Goal: Find contact information: Find contact information

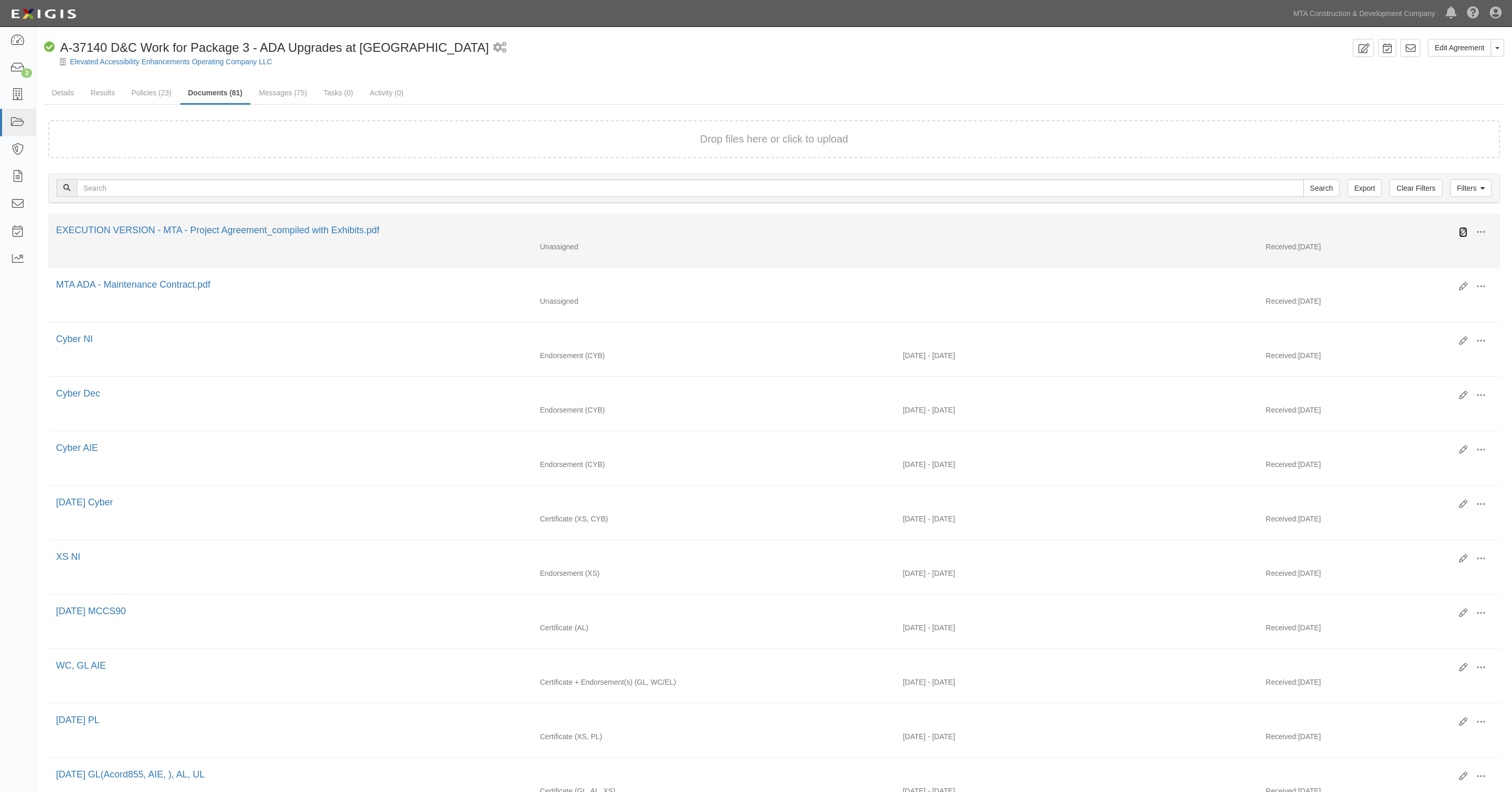
click at [1461, 230] on icon at bounding box center [1463, 232] width 8 height 8
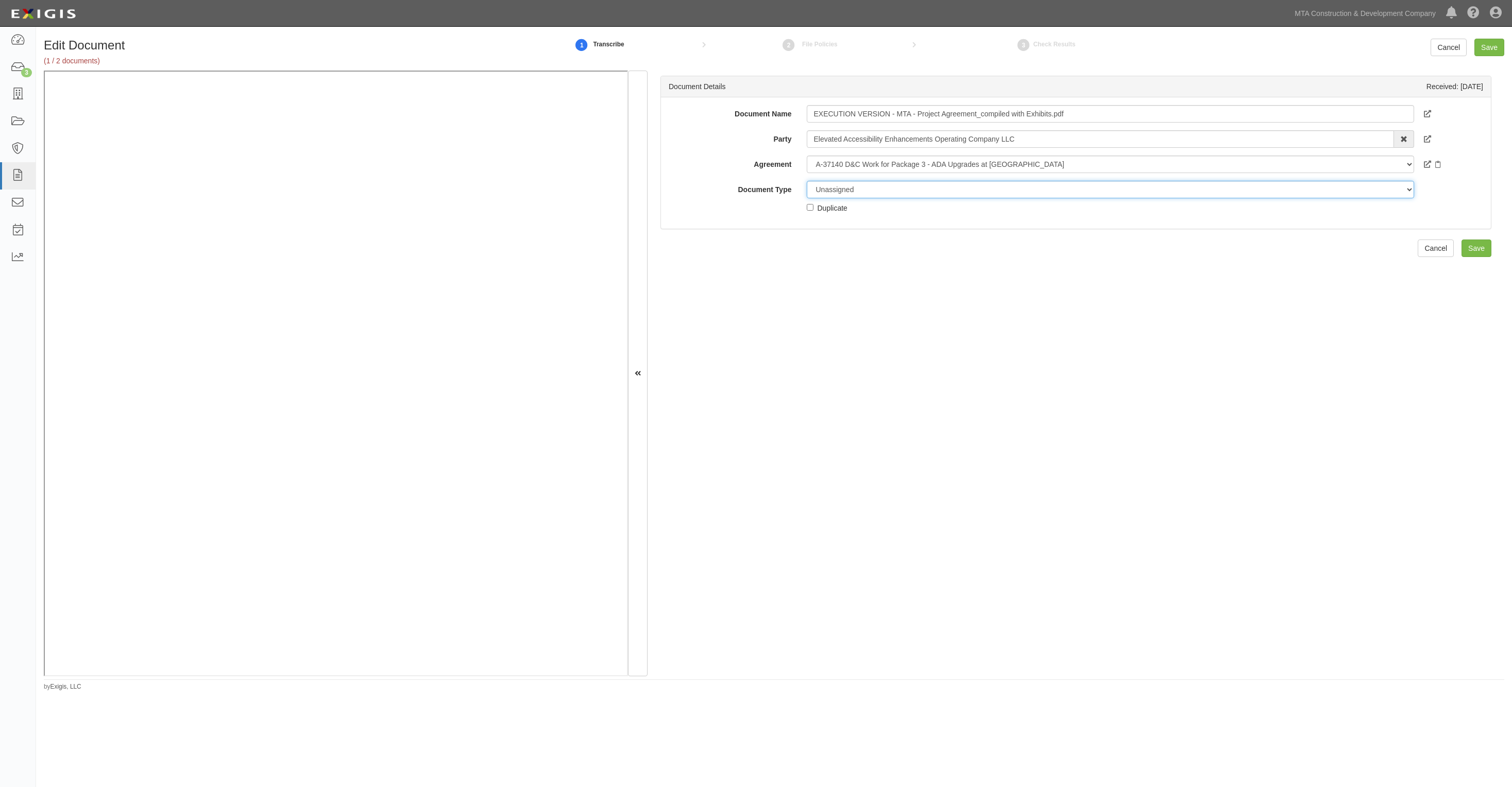
click at [856, 191] on select "Unassigned Binder Cancellation Notice Certificate Contract Endorsement Insuranc…" at bounding box center [1111, 189] width 607 height 17
select select "ContractDetail"
click at [807, 181] on select "Unassigned Binder Cancellation Notice Certificate Contract Endorsement Insuranc…" at bounding box center [1111, 189] width 607 height 17
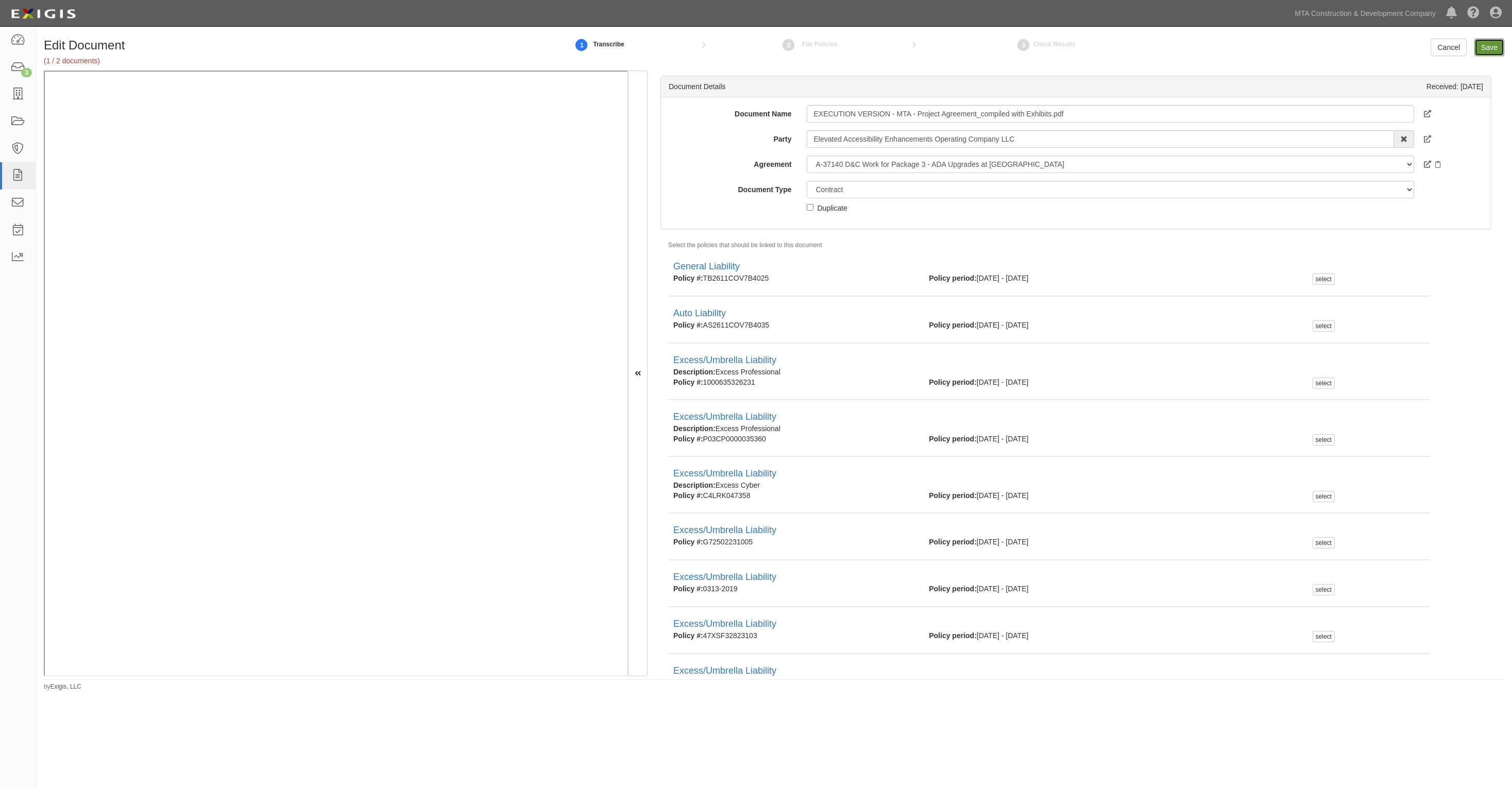
click at [1495, 47] on input "Save" at bounding box center [1489, 47] width 30 height 17
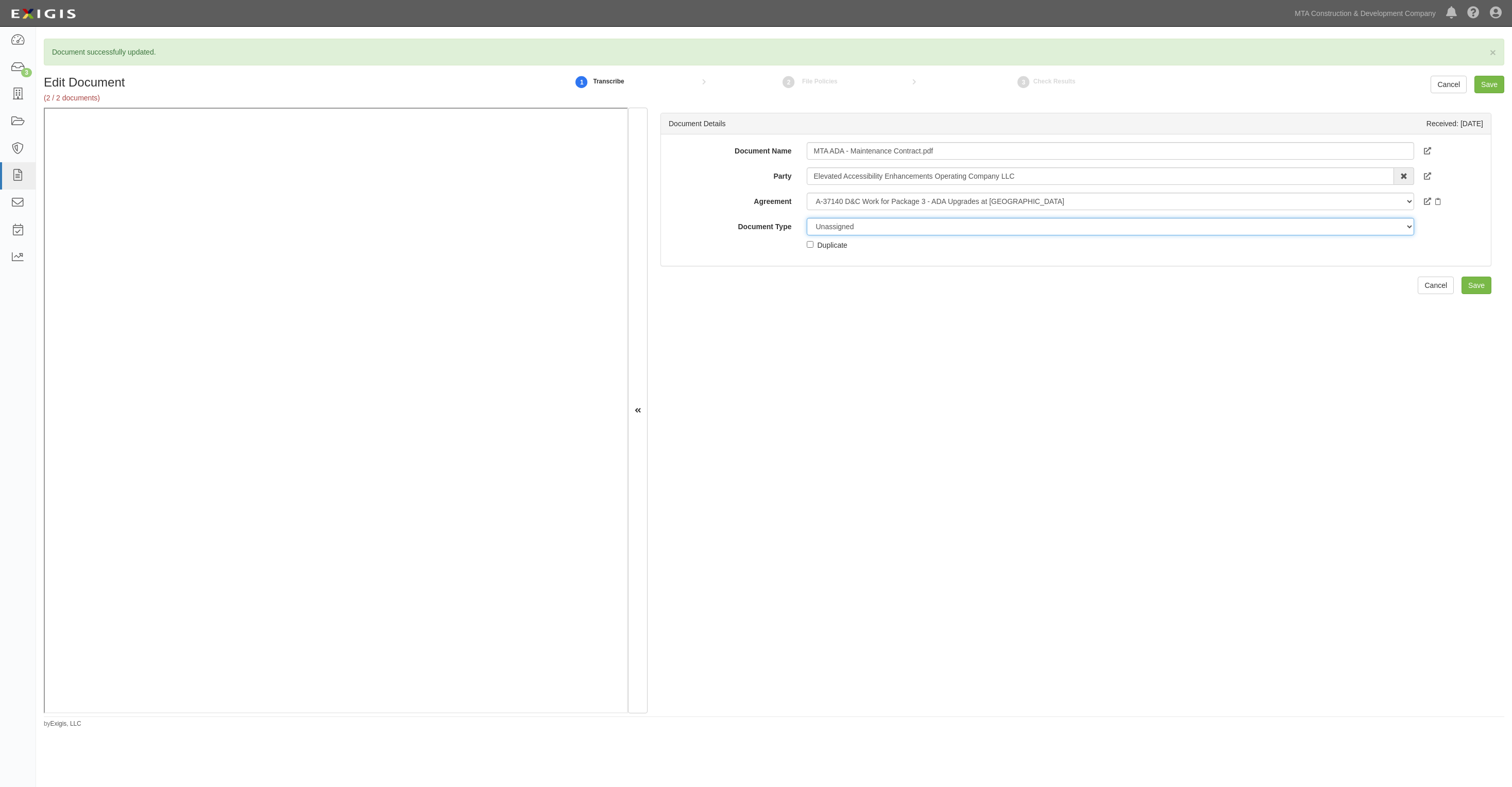
drag, startPoint x: 827, startPoint y: 228, endPoint x: 832, endPoint y: 234, distance: 7.8
click at [827, 230] on select "Unassigned Binder Cancellation Notice Certificate Contract Endorsement Insuranc…" at bounding box center [1111, 226] width 607 height 17
select select "ContractDetail"
click at [807, 218] on select "Unassigned Binder Cancellation Notice Certificate Contract Endorsement Insuranc…" at bounding box center [1111, 226] width 607 height 17
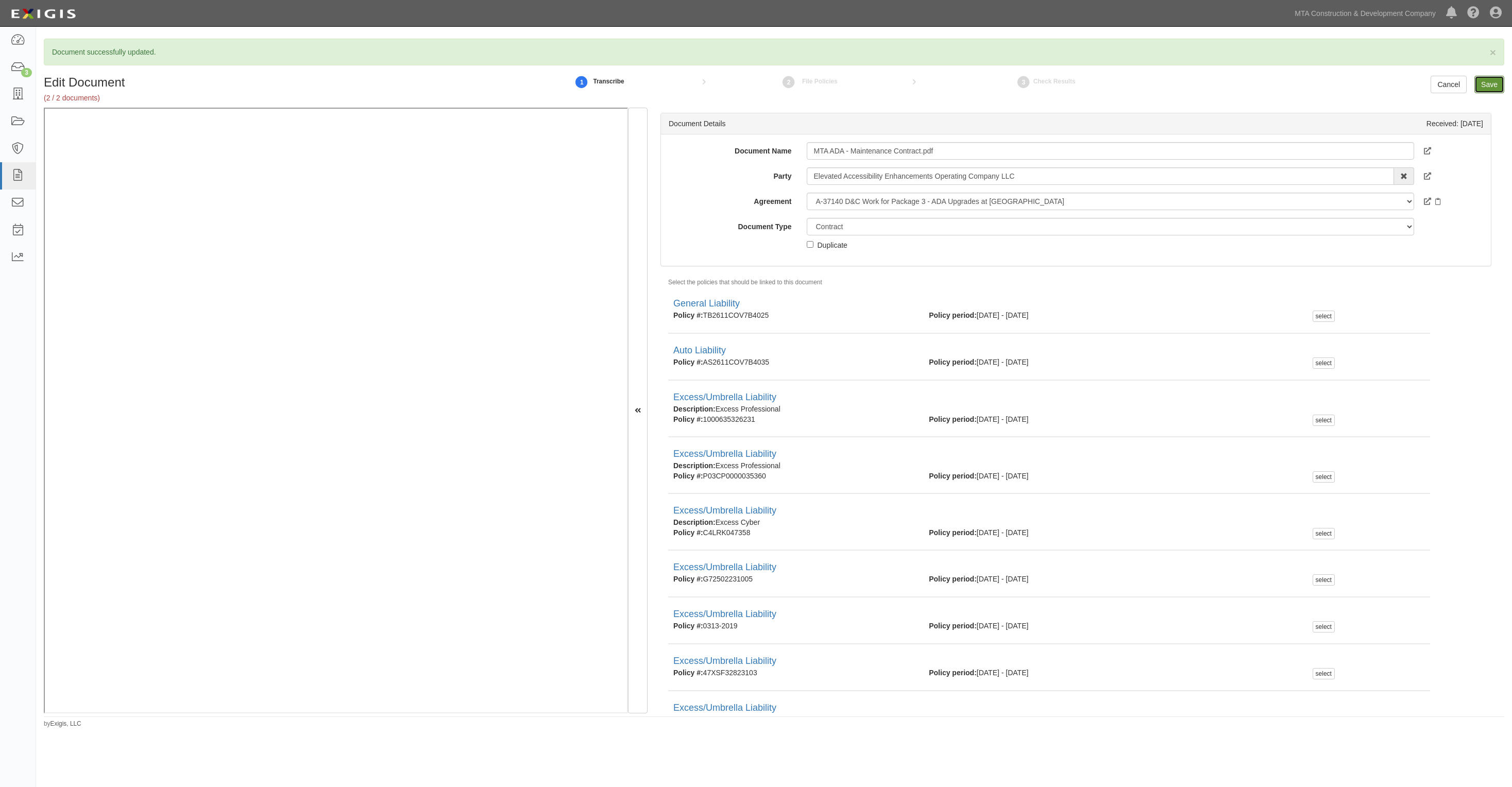
drag, startPoint x: 1498, startPoint y: 85, endPoint x: 1489, endPoint y: 86, distance: 9.1
click at [1497, 86] on input "Save" at bounding box center [1489, 84] width 30 height 17
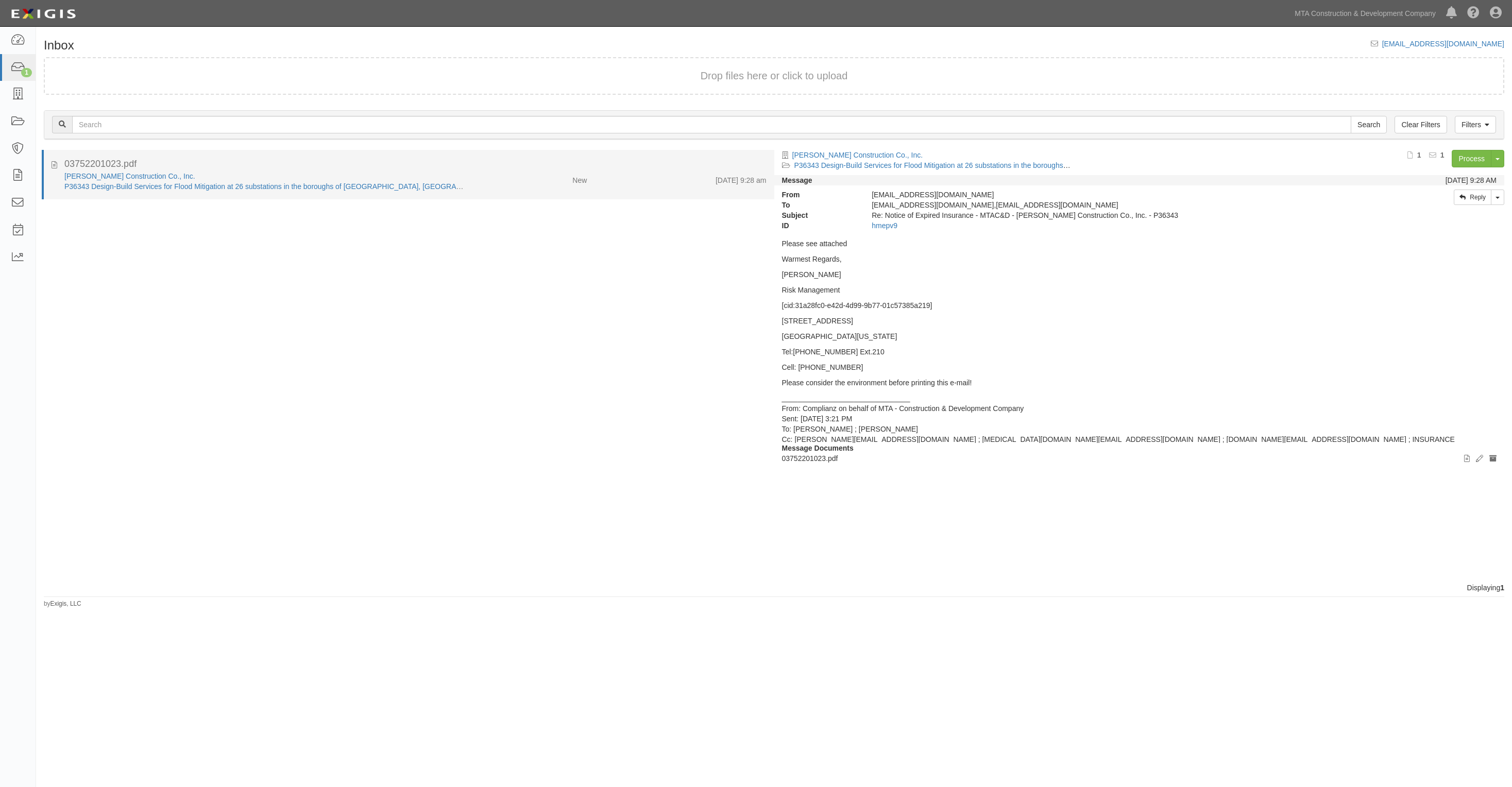
click at [268, 156] on li "03752201023.pdf [PERSON_NAME] Construction Co., Inc. P36343 Design-Build Servic…" at bounding box center [408, 174] width 732 height 50
click at [238, 185] on link "P36343 Design-Build Services for Flood Mitigation at 26 substations in the boro…" at bounding box center [327, 186] width 525 height 8
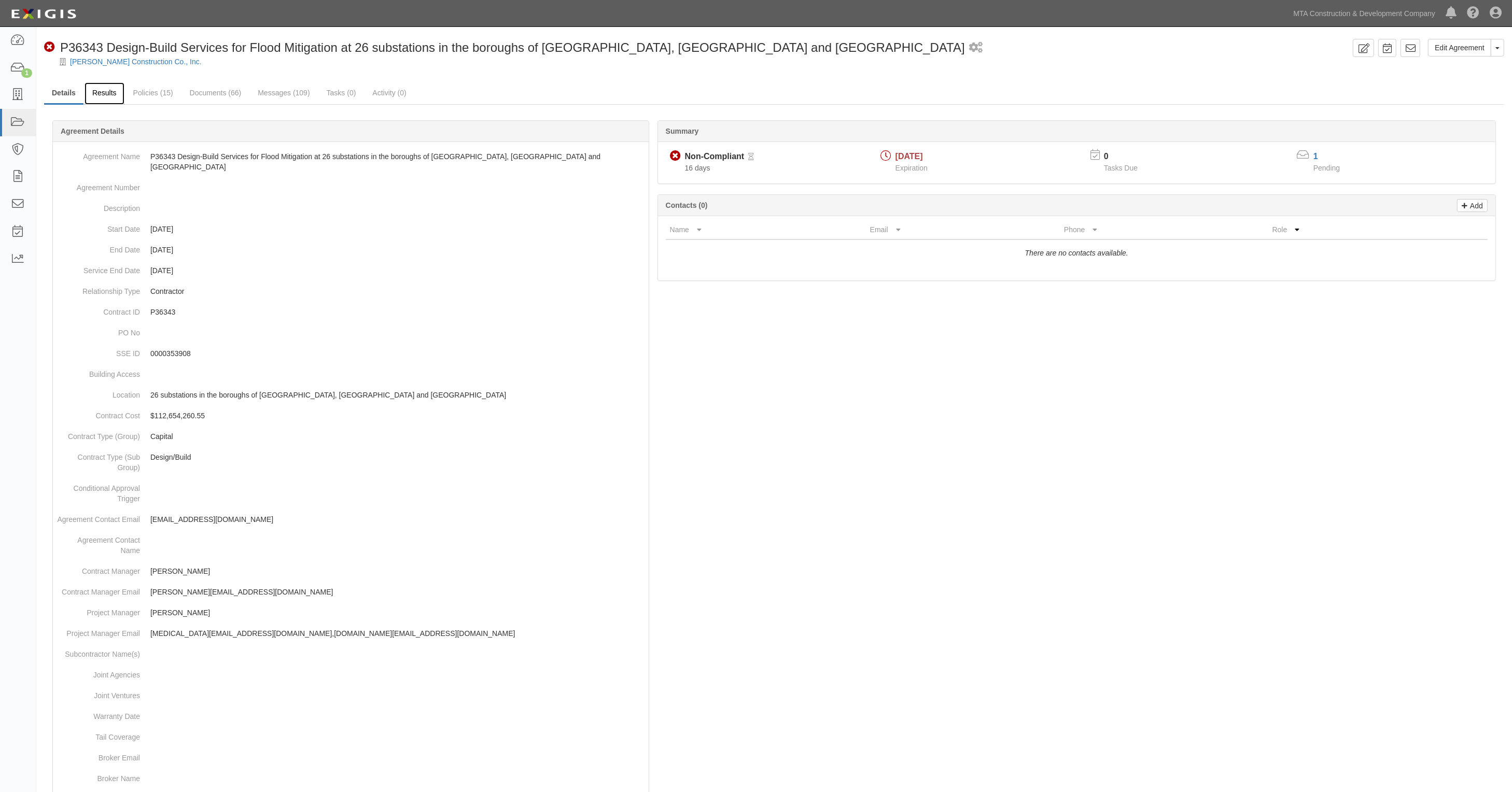
click at [104, 93] on link "Results" at bounding box center [105, 93] width 40 height 22
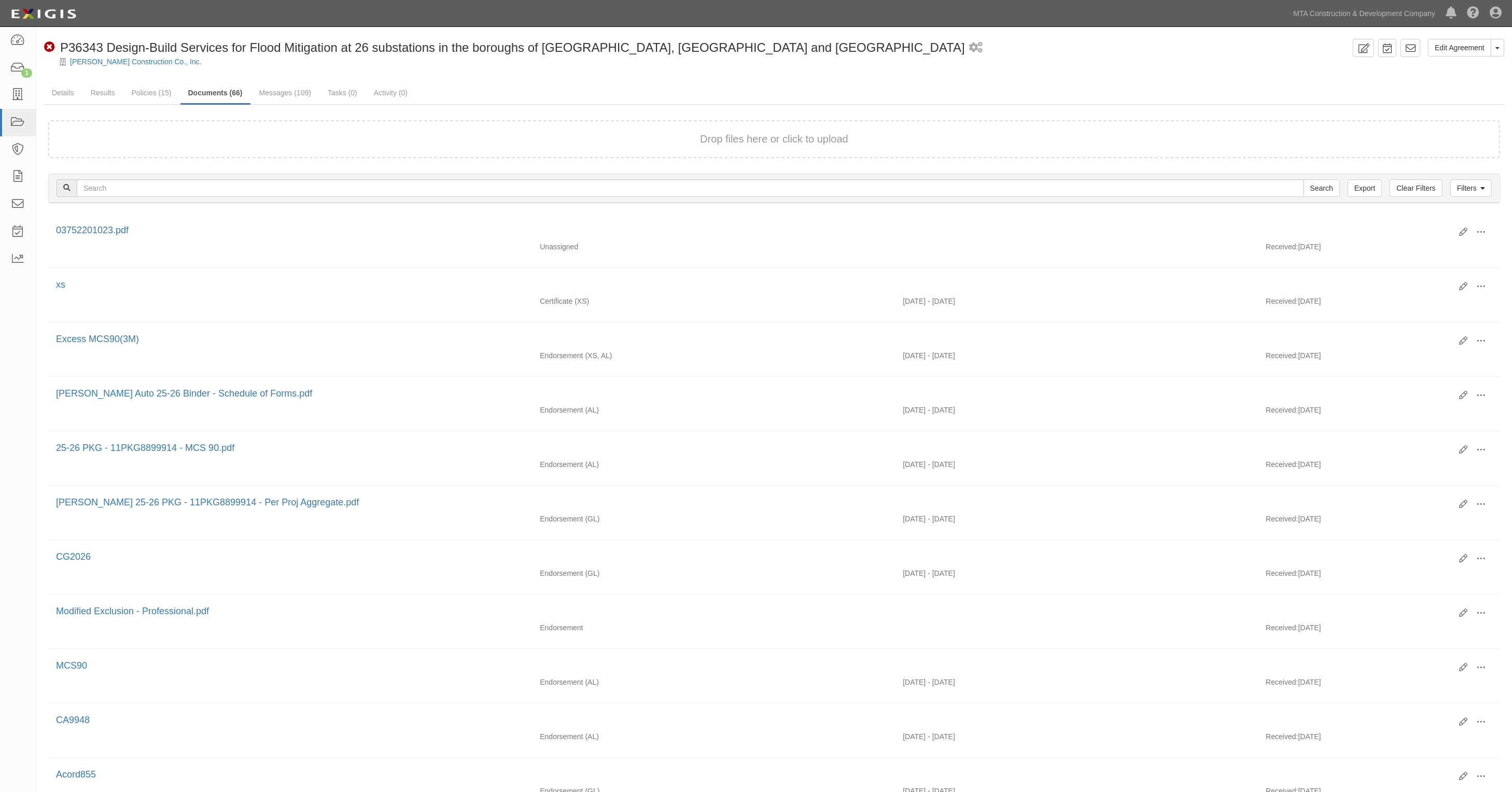
click at [857, 65] on div "Tully Construction Co., Inc." at bounding box center [782, 61] width 1460 height 10
click at [13, 40] on icon at bounding box center [17, 41] width 14 height 12
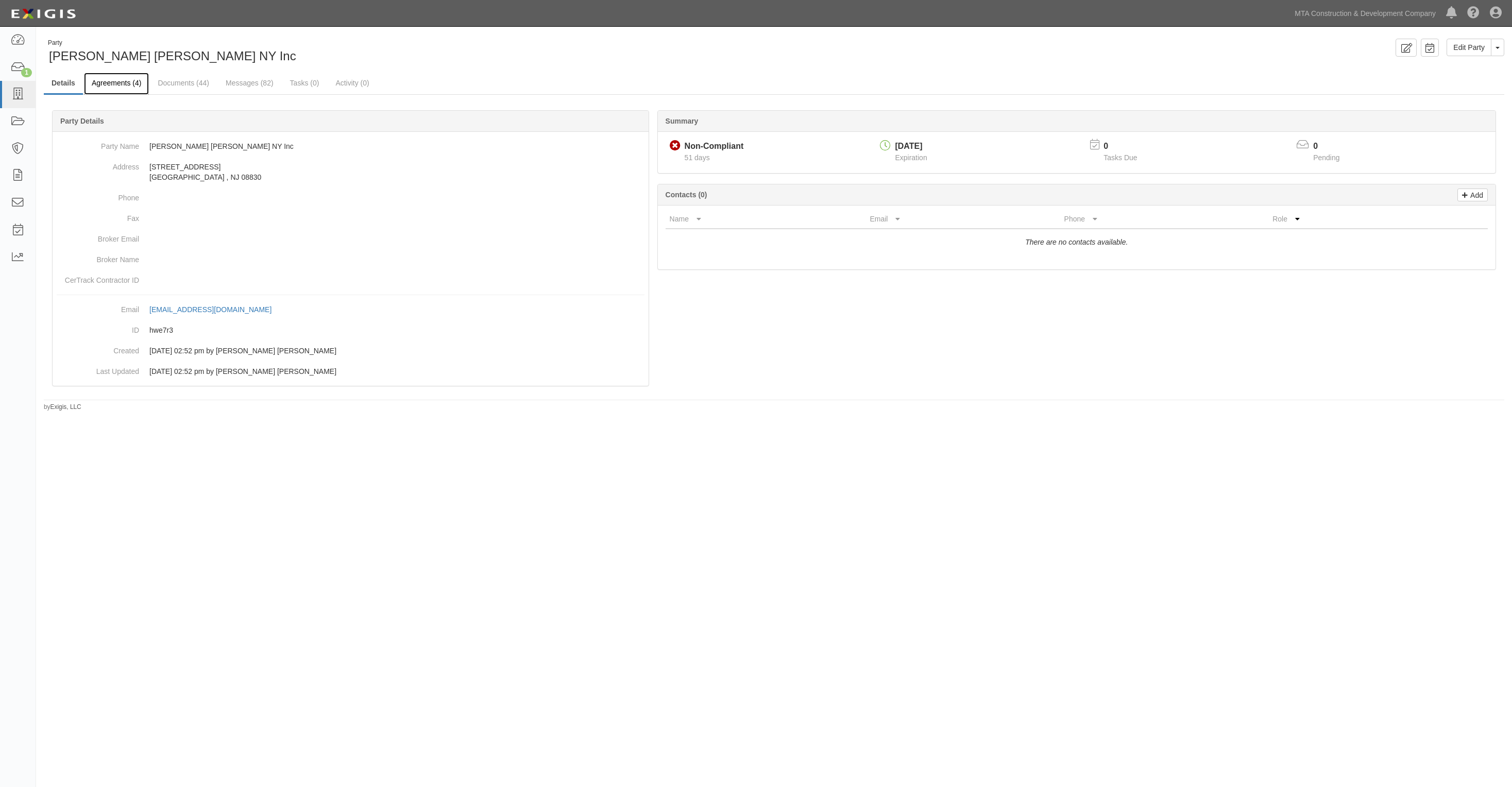
click at [107, 81] on link "Agreements (4)" at bounding box center [116, 84] width 65 height 22
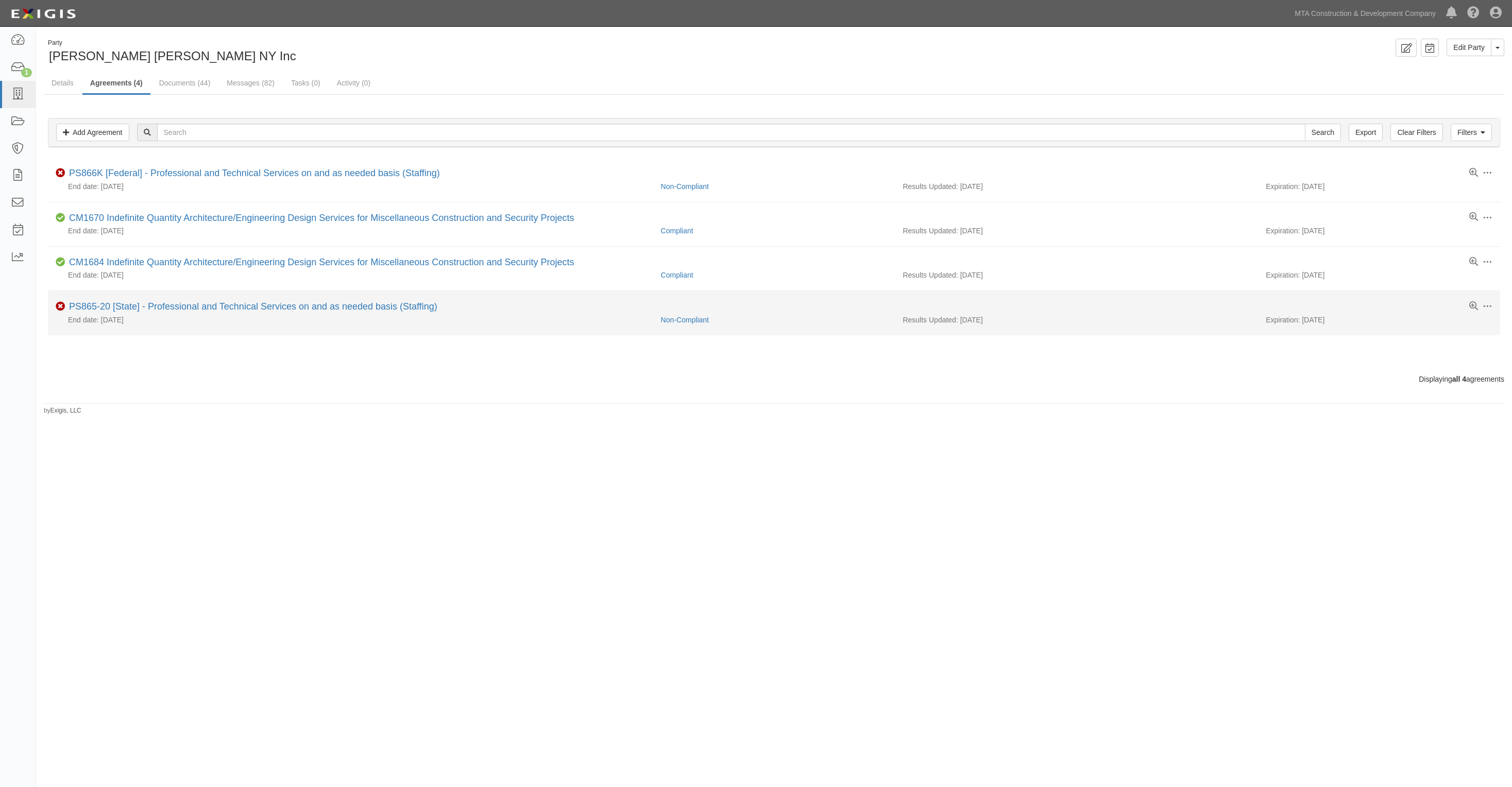
click at [173, 313] on div "PS865-20 [State] - Professional and Technical Services on and as needed basis (…" at bounding box center [253, 307] width 369 height 11
click at [176, 308] on link "PS865-20 [State] - Professional and Technical Services on and as needed basis (…" at bounding box center [253, 306] width 369 height 10
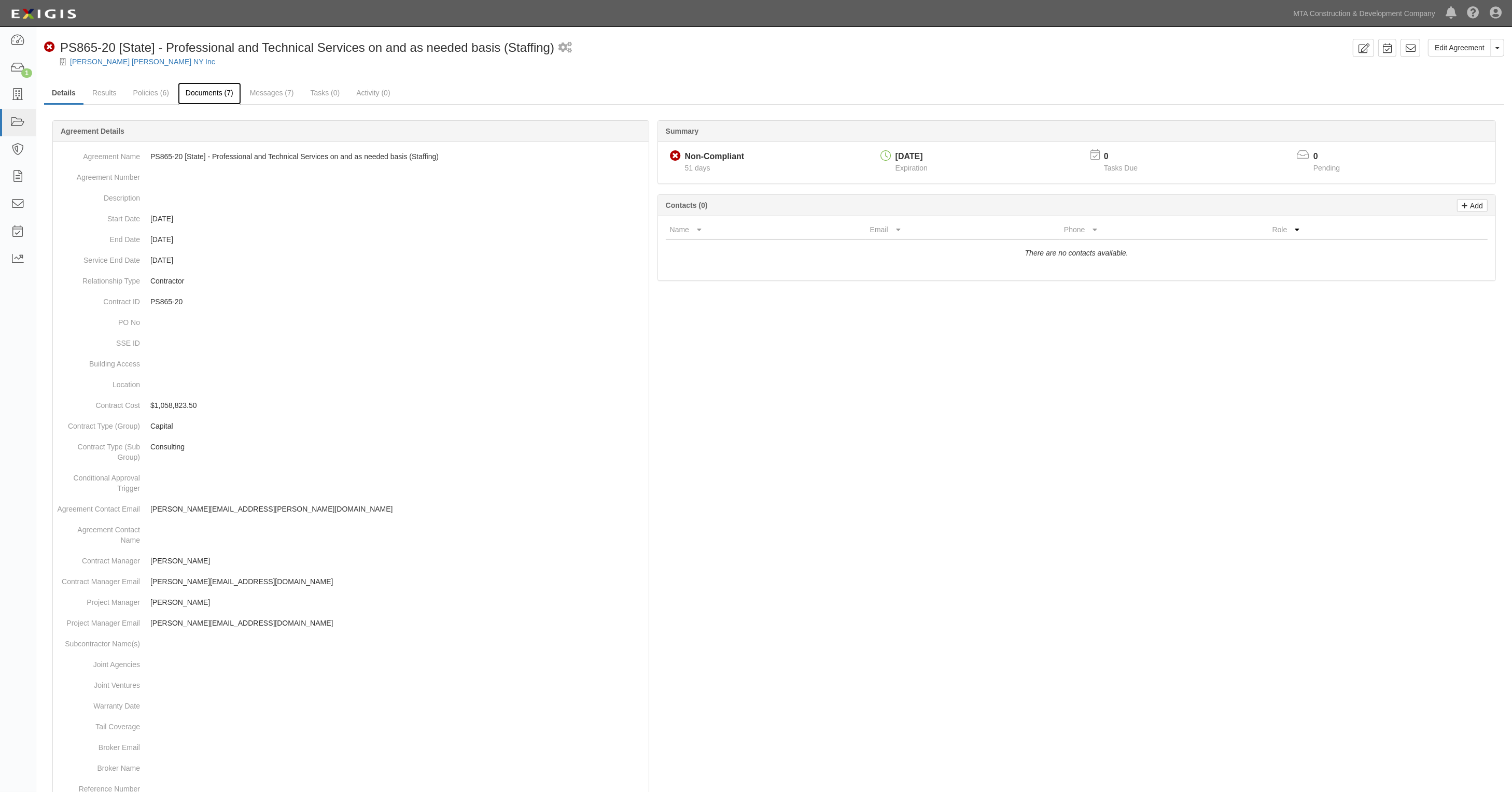
click at [211, 94] on link "Documents (7)" at bounding box center [209, 93] width 63 height 22
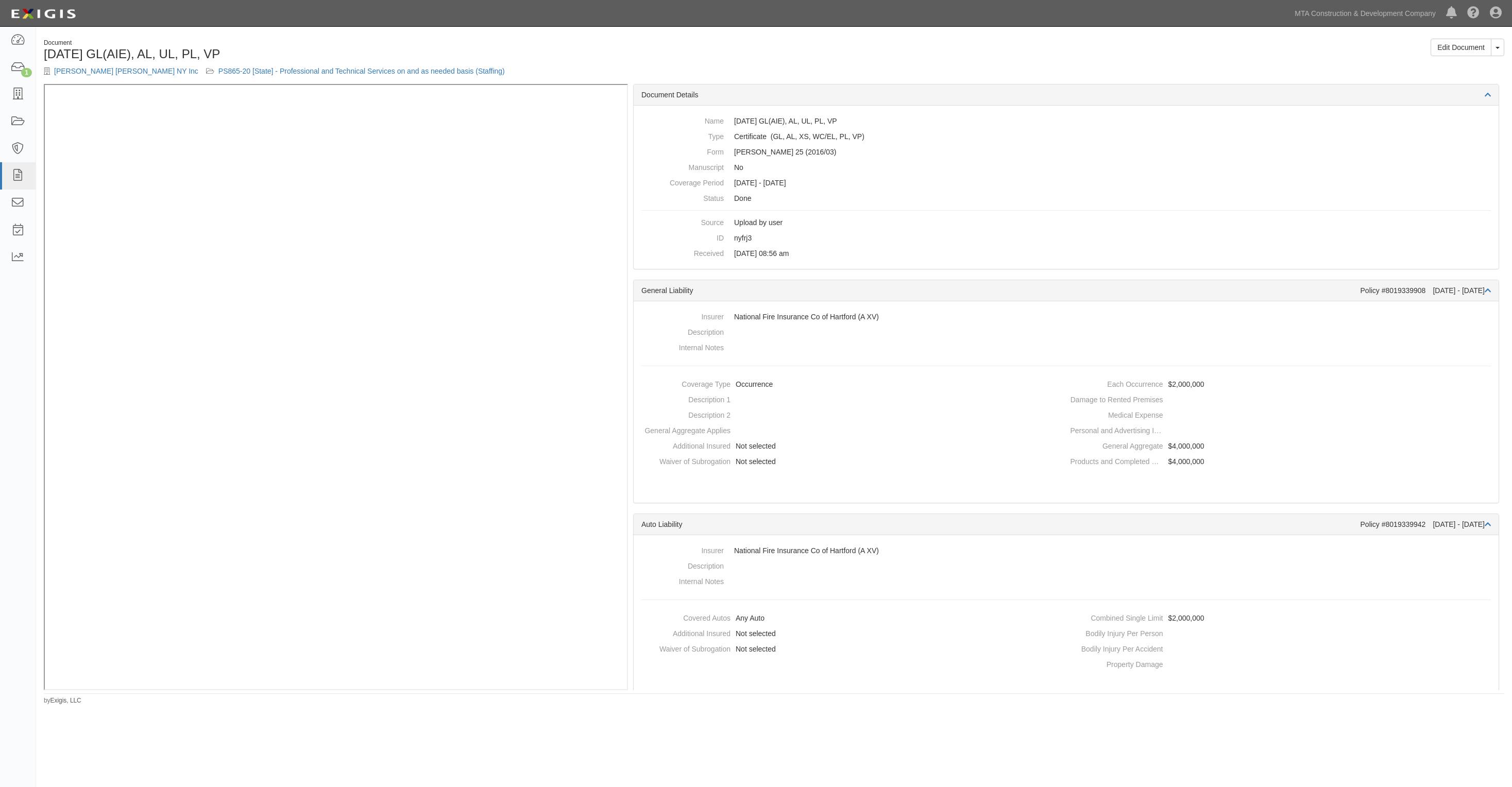
drag, startPoint x: 32, startPoint y: 369, endPoint x: 40, endPoint y: 368, distance: 8.1
click at [32, 369] on div "Dashboard 1 Inbox Parties Agreements Coverages Documents Messages Tasks Reports" at bounding box center [18, 407] width 36 height 760
click at [310, 24] on div "Dashboard 1 Inbox Parties Agreements Coverages Documents Messages Tasks Reports…" at bounding box center [756, 13] width 1496 height 26
click at [305, 67] on link "PS865-20 [State] - Professional and Technical Services on and as needed basis (…" at bounding box center [362, 71] width 287 height 8
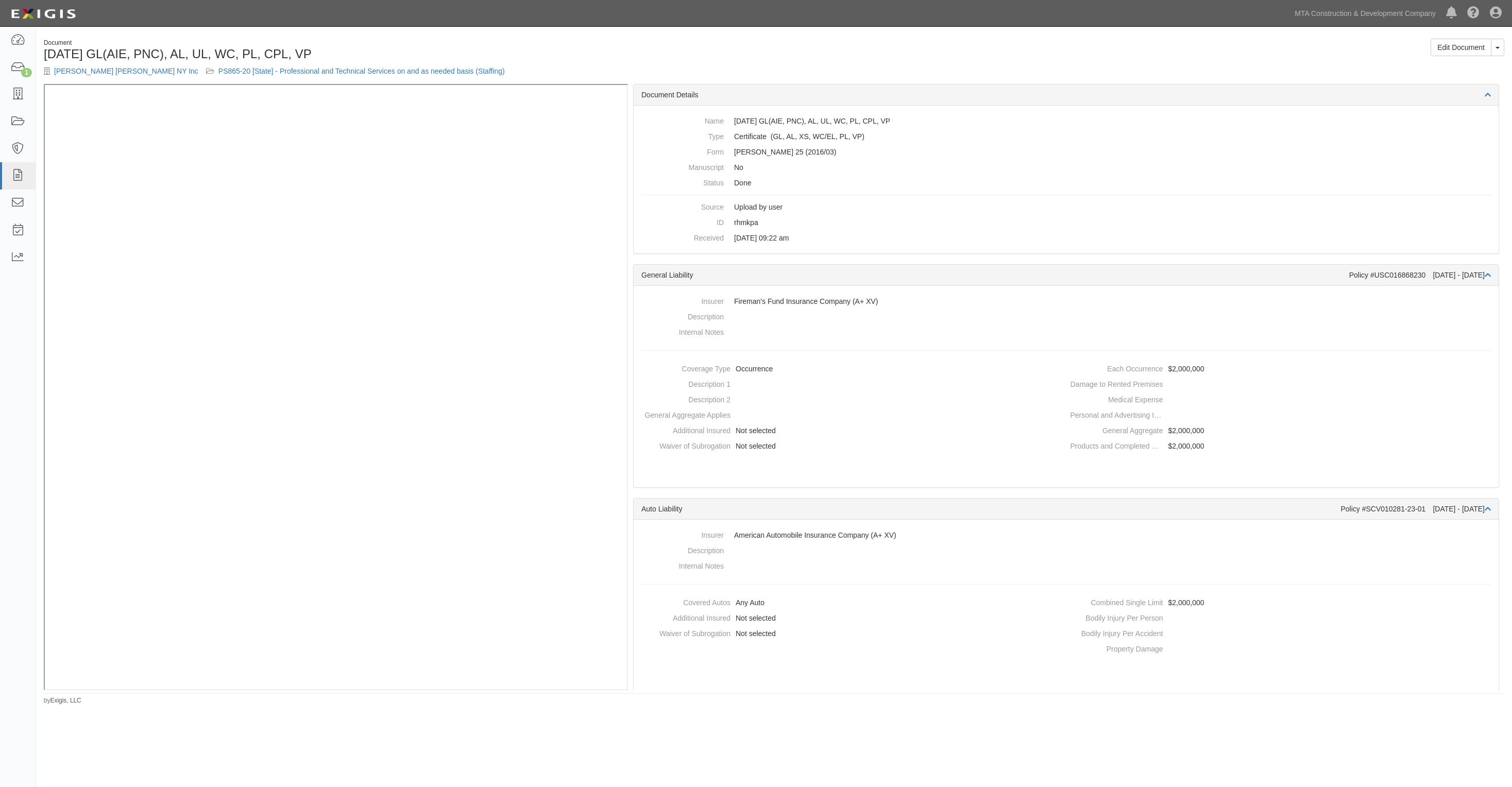
click at [1190, 290] on div "Insurer Fireman's Fund Insurance Company (A+ XV) Description Internal Notes Cov…" at bounding box center [1066, 386] width 865 height 201
click at [1240, 236] on dd "09/09/2024 09:22 am" at bounding box center [1066, 238] width 849 height 16
drag, startPoint x: 1131, startPoint y: 254, endPoint x: 711, endPoint y: 84, distance: 453.1
click at [1131, 254] on div "Document Details Name 6.30.24 GL(AIE, PNC), AL, UL, WC, PL, CPL, VP Type Certif…" at bounding box center [1066, 169] width 866 height 170
click at [557, 47] on h1 "6.30.24 GL(AIE, PNC), AL, UL, WC, PL, CPL, VP" at bounding box center [405, 54] width 723 height 13
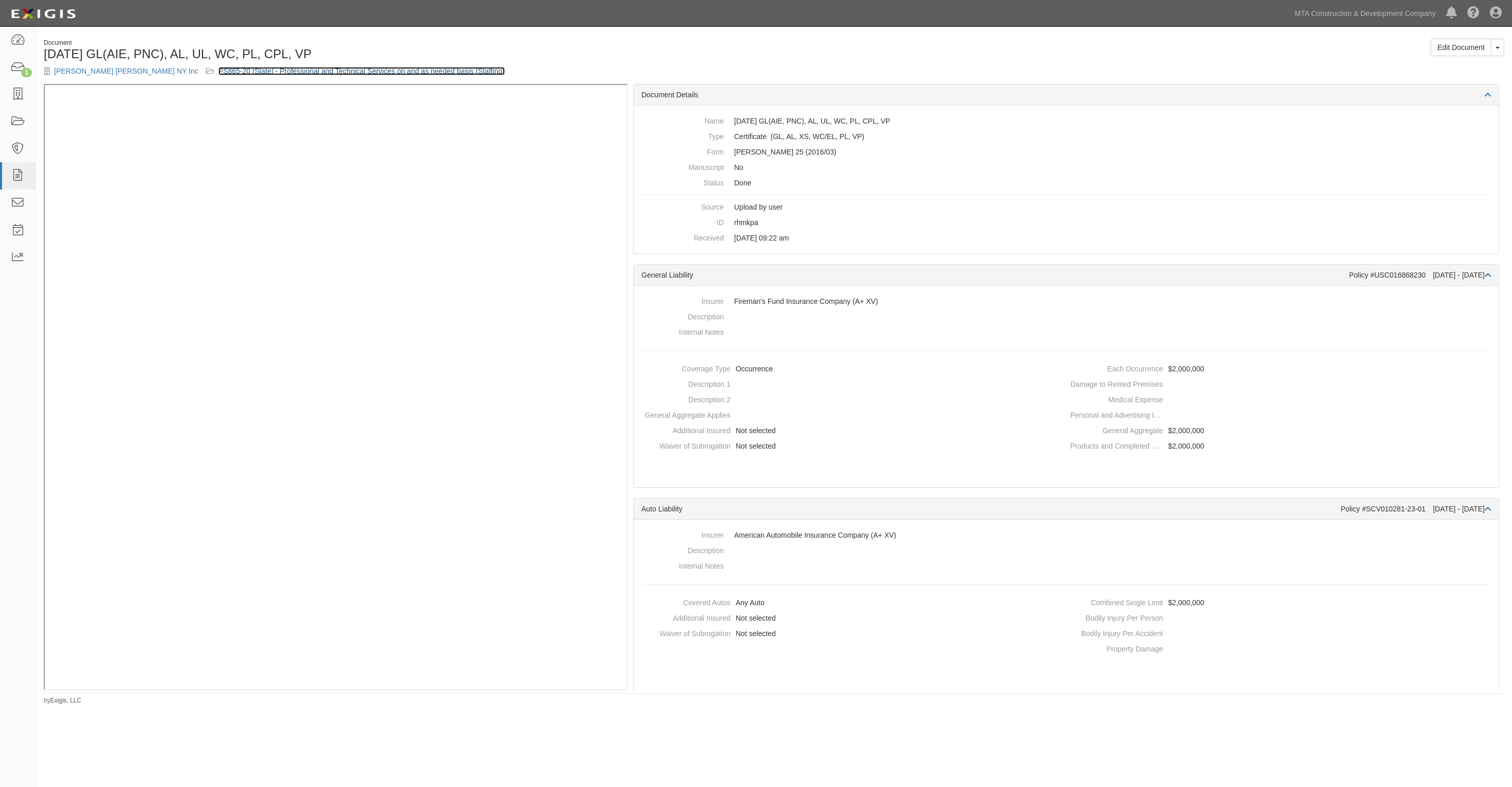
click at [219, 69] on link "PS865-20 [State] - Professional and Technical Services on and as needed basis (…" at bounding box center [362, 71] width 287 height 8
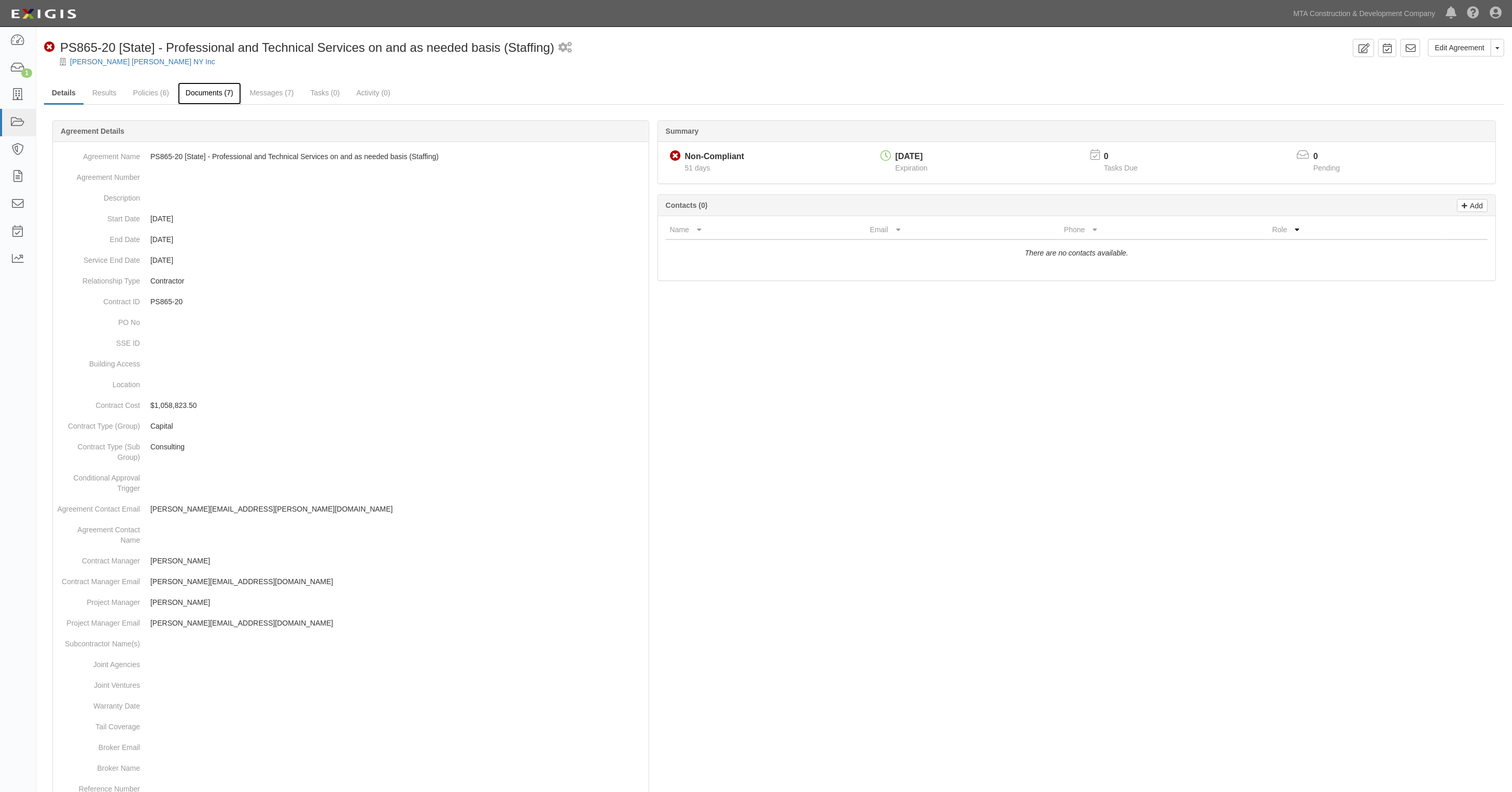
click at [210, 87] on link "Documents (7)" at bounding box center [209, 93] width 63 height 22
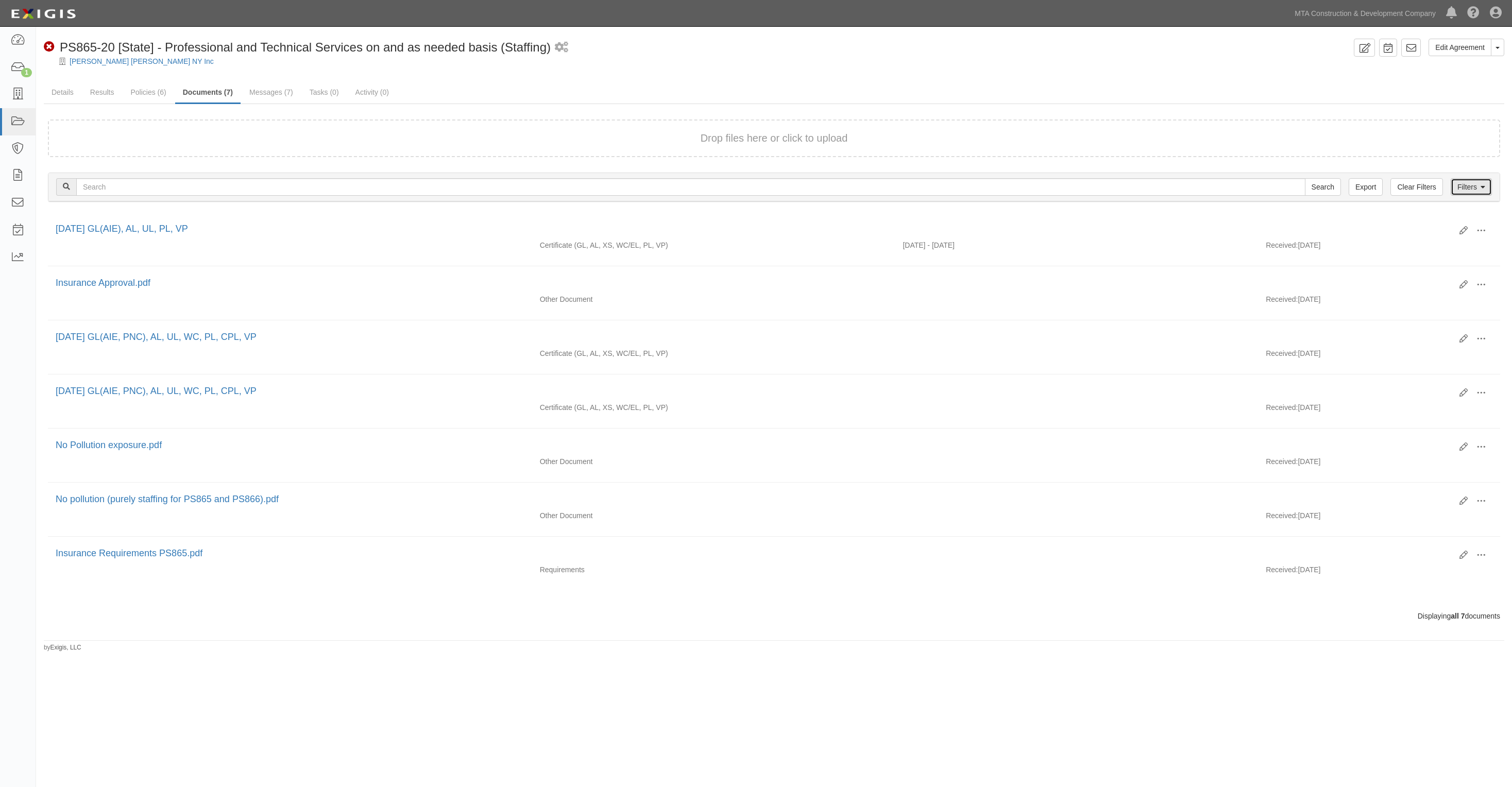
click at [1477, 189] on link "Filters" at bounding box center [1471, 186] width 41 height 17
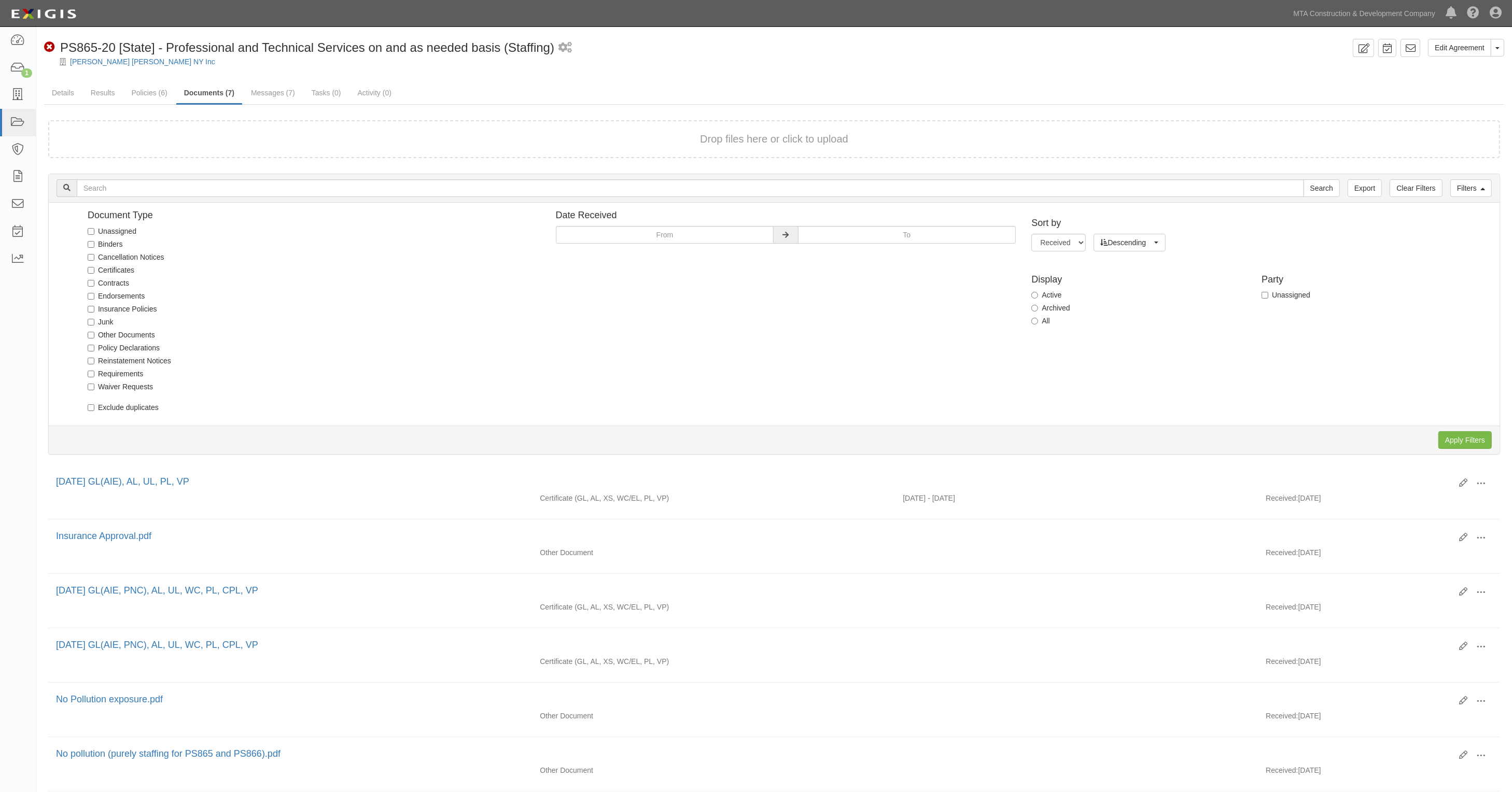
click at [1047, 322] on label "All" at bounding box center [1040, 320] width 19 height 10
click at [1038, 322] on input "All" at bounding box center [1034, 321] width 7 height 7
radio input "true"
drag, startPoint x: 1455, startPoint y: 442, endPoint x: 713, endPoint y: 353, distance: 747.3
click at [1450, 436] on input "Apply Filters" at bounding box center [1465, 440] width 54 height 17
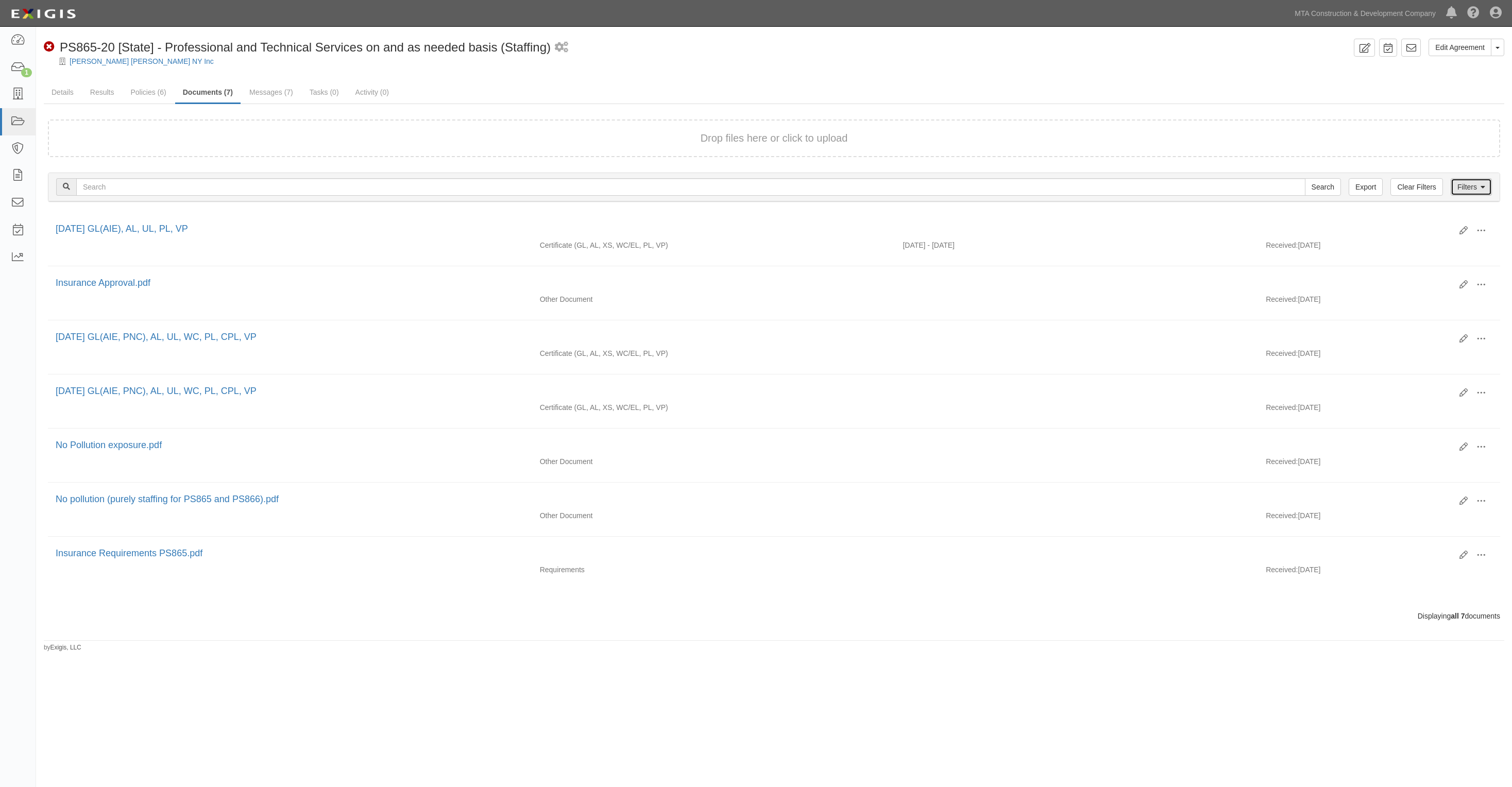
click at [1477, 187] on link "Filters" at bounding box center [1471, 186] width 41 height 17
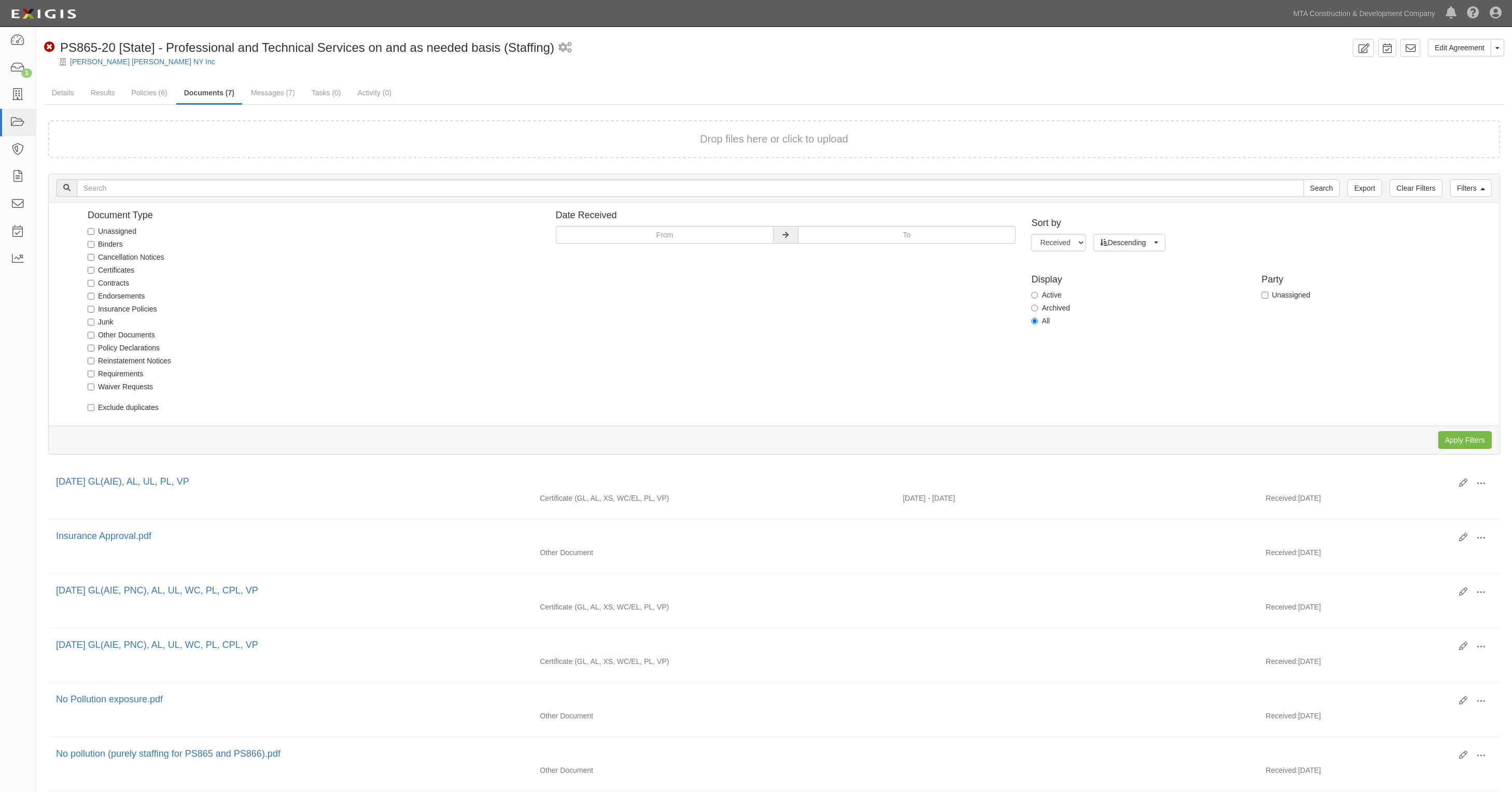
click at [97, 320] on label "Junk" at bounding box center [100, 321] width 26 height 10
click at [94, 320] on input "Junk" at bounding box center [91, 321] width 7 height 7
checkbox input "true"
click at [1469, 435] on input "Apply Filters" at bounding box center [1465, 440] width 54 height 17
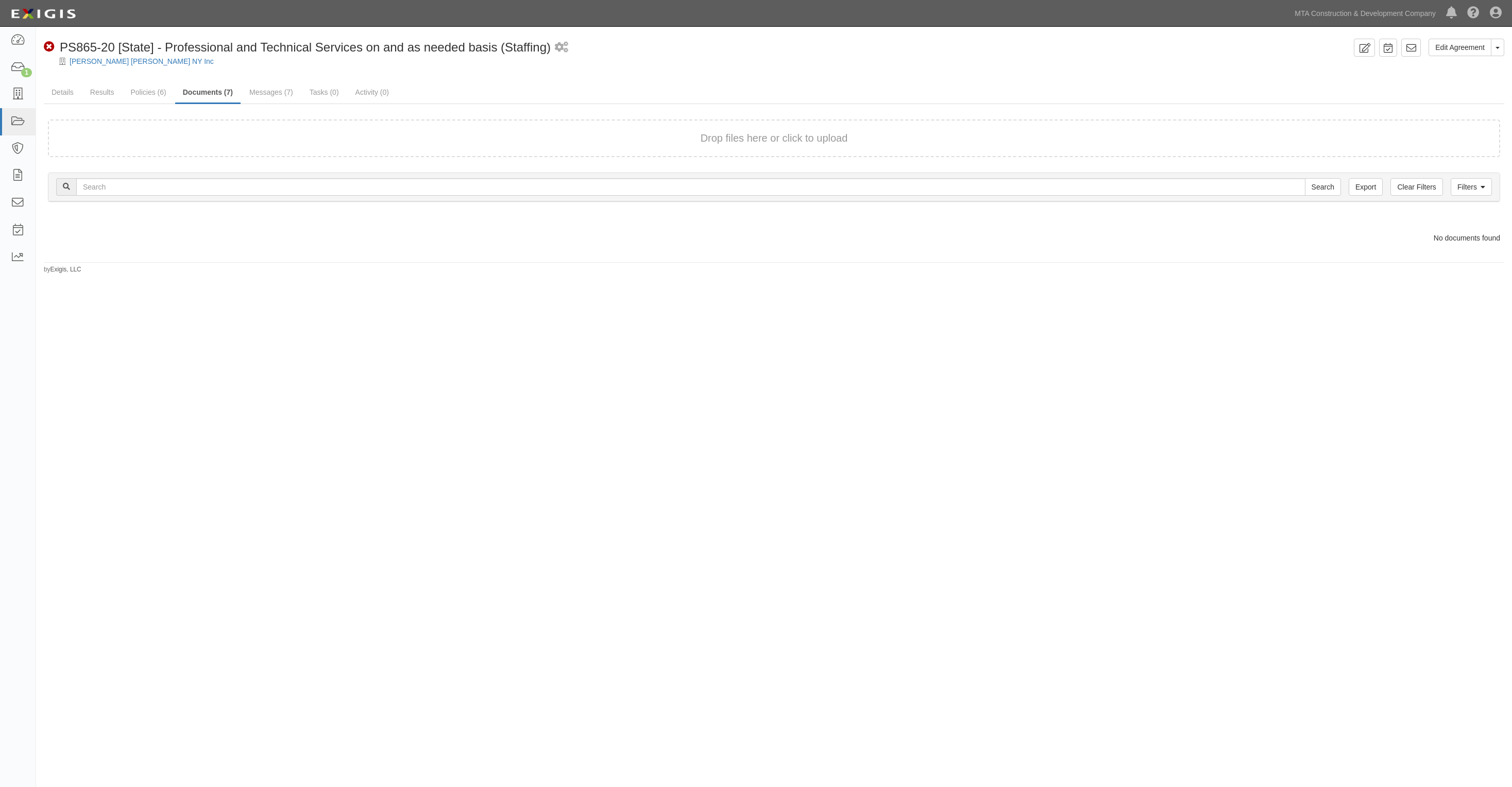
click at [594, 21] on div "Dashboard 1 Inbox Parties Agreements Coverages Documents Messages Tasks Reports…" at bounding box center [756, 13] width 1496 height 26
click at [114, 58] on link "[PERSON_NAME] [PERSON_NAME] NY Inc" at bounding box center [141, 62] width 144 height 8
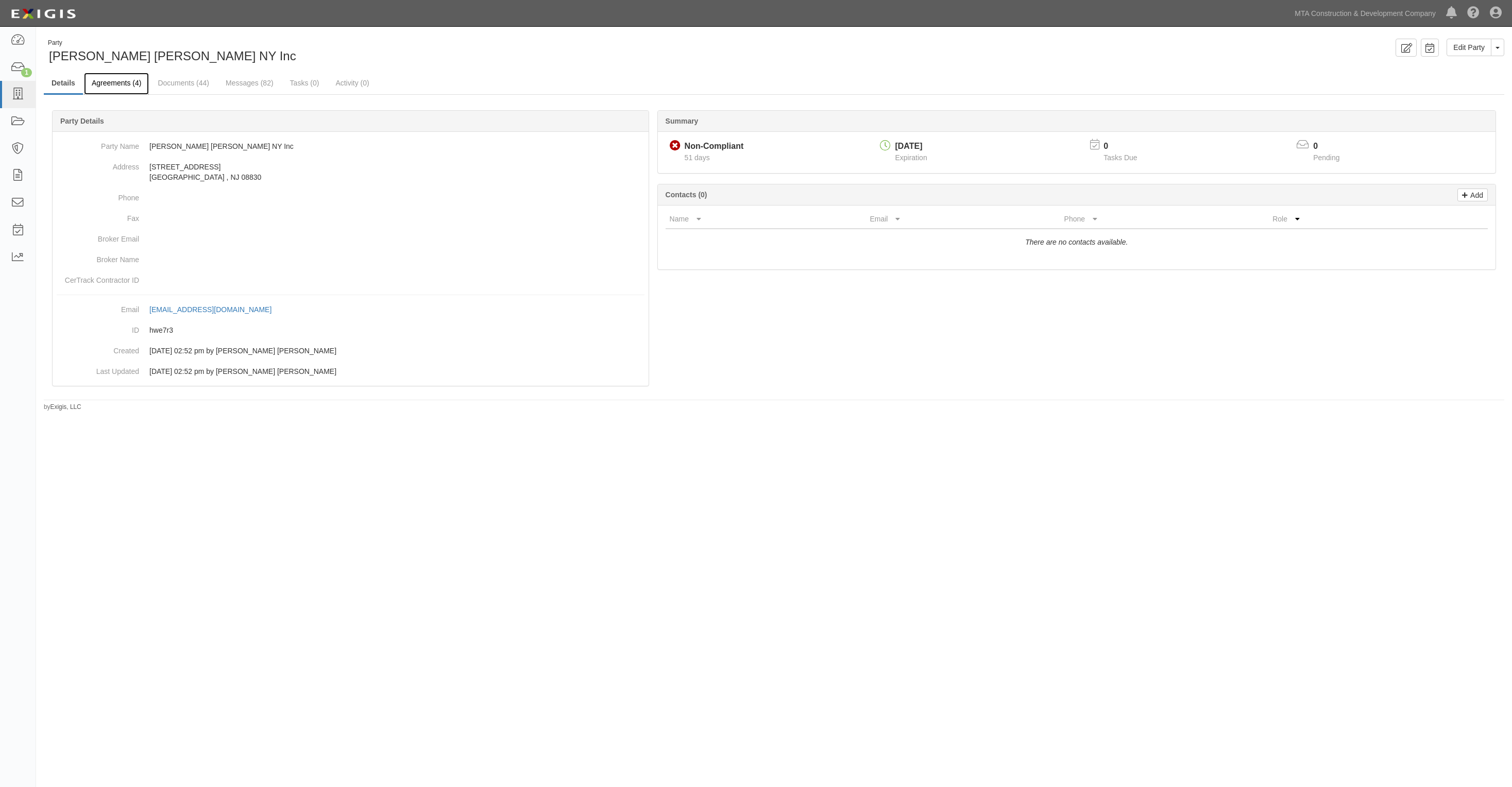
click at [129, 87] on link "Agreements (4)" at bounding box center [116, 84] width 65 height 22
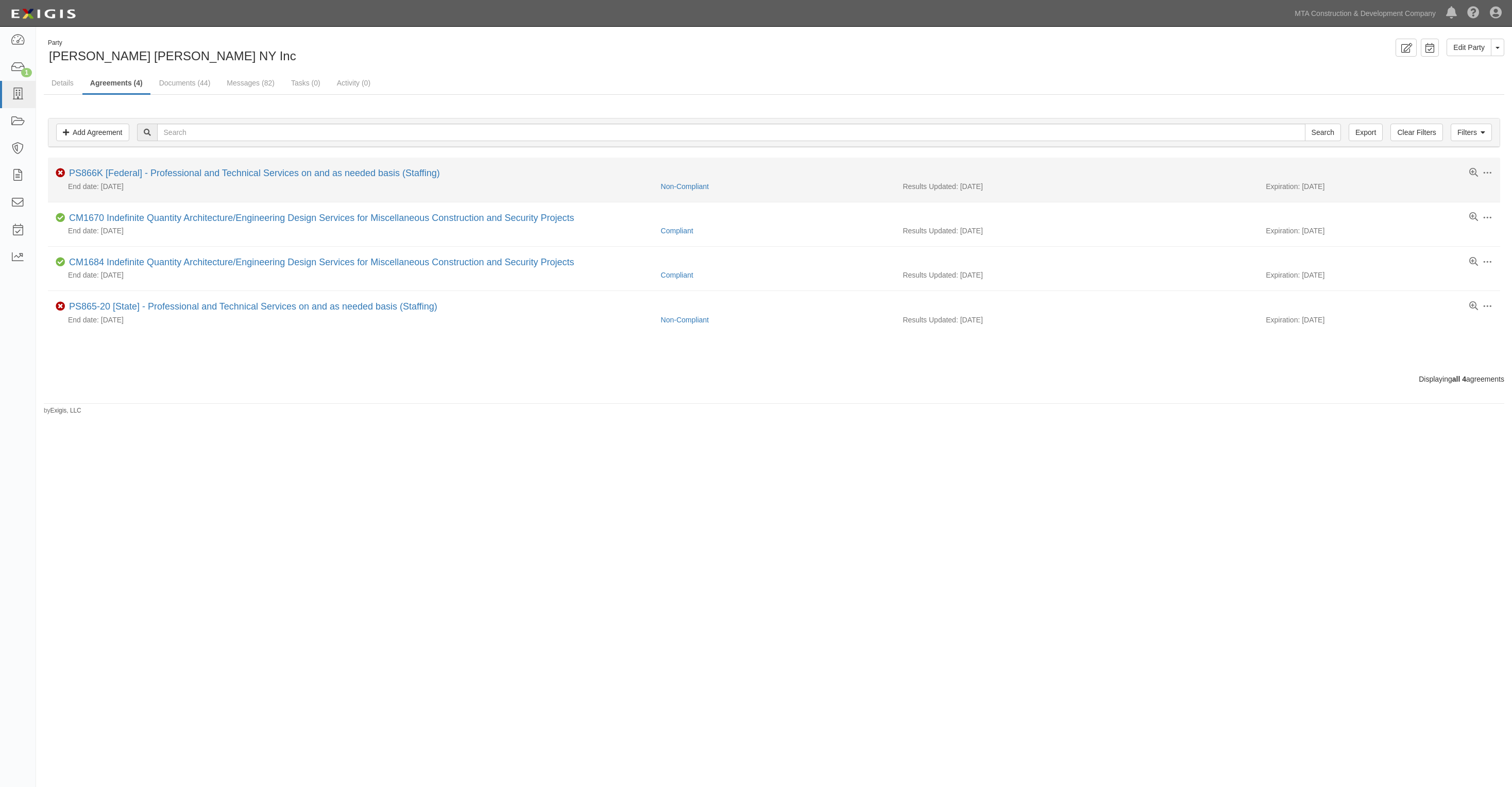
click at [106, 167] on li "Toggle Agreement Dropdown Edit Log activity Add task Send message Archive Non-C…" at bounding box center [774, 180] width 1452 height 44
click at [110, 173] on link "PS866K [Federal] - Professional and Technical Services on and as needed basis (…" at bounding box center [254, 173] width 371 height 10
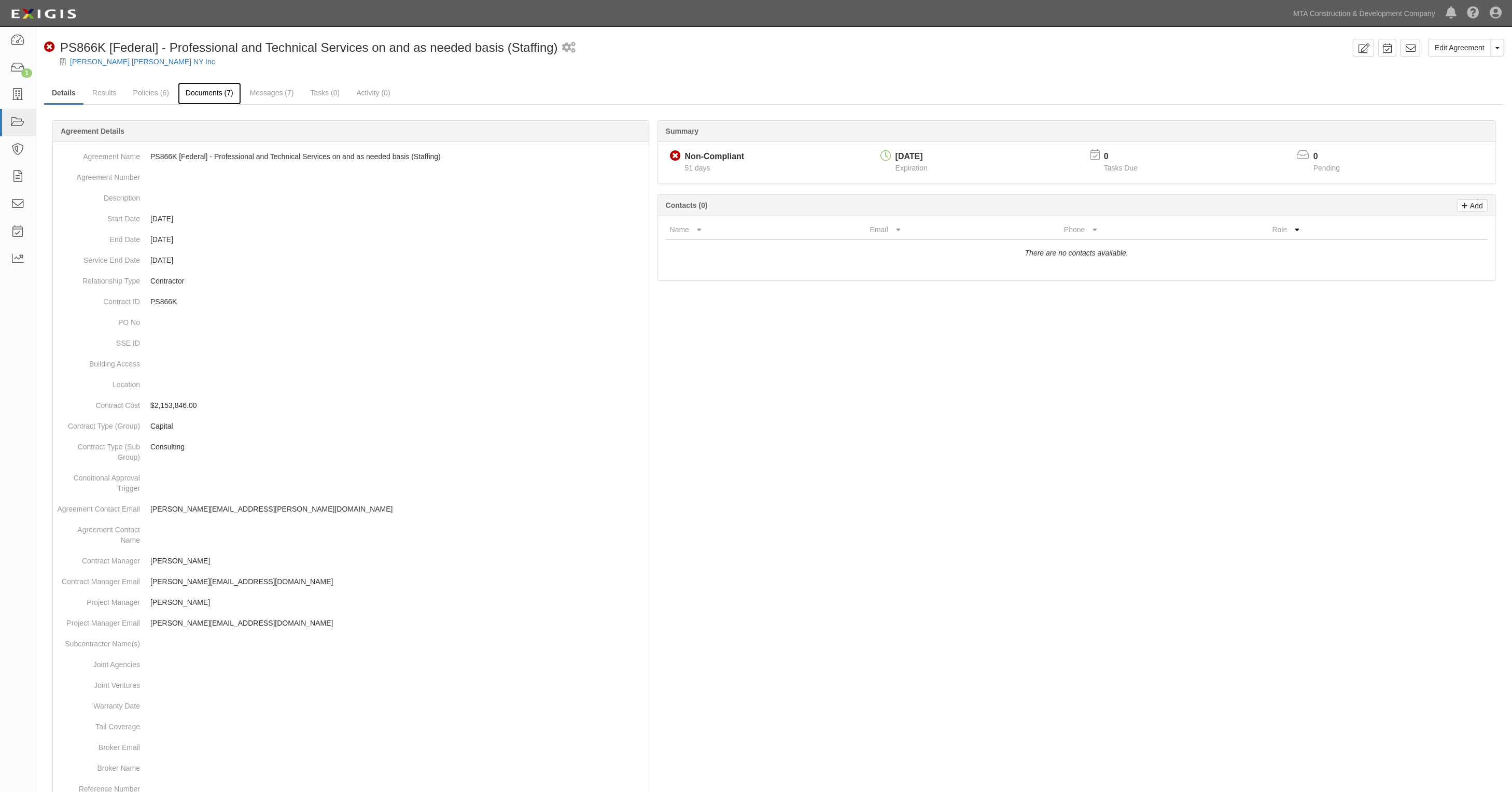
click at [231, 93] on link "Documents (7)" at bounding box center [209, 93] width 63 height 22
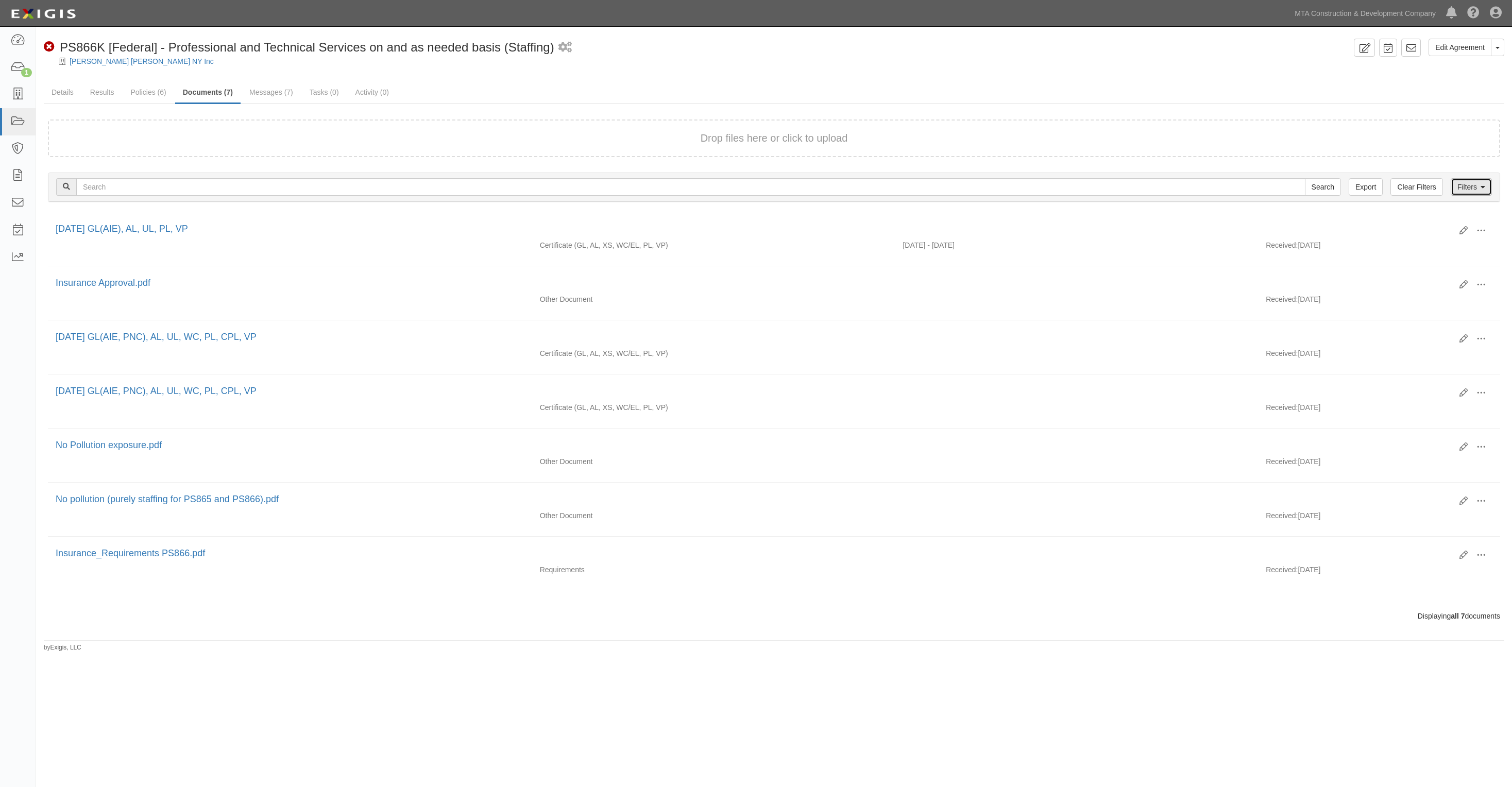
click at [1474, 185] on link "Filters" at bounding box center [1471, 186] width 41 height 17
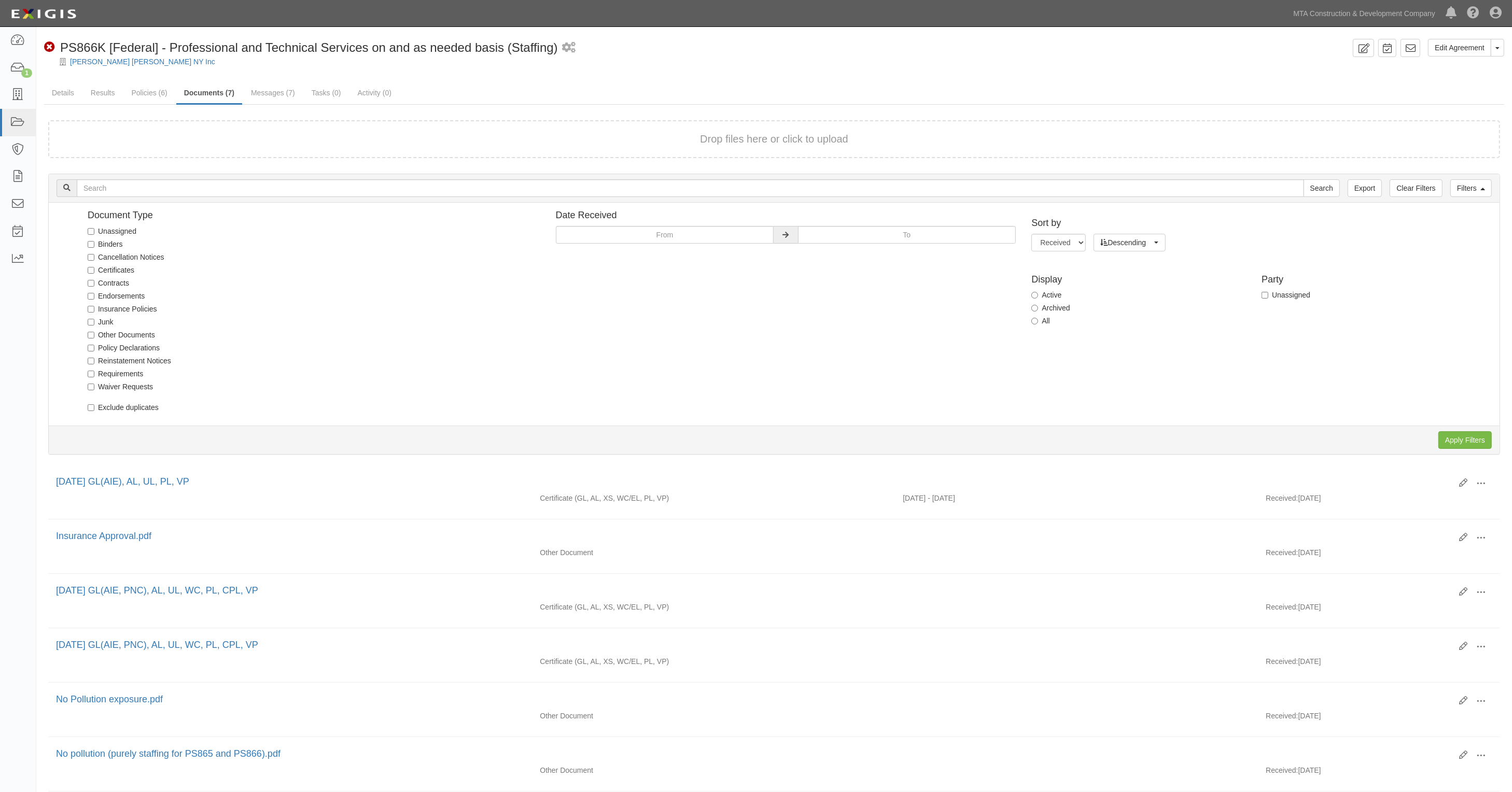
click at [109, 320] on label "Junk" at bounding box center [100, 321] width 26 height 10
click at [94, 320] on input "Junk" at bounding box center [91, 321] width 7 height 7
checkbox input "true"
click at [1449, 431] on input "Apply Filters" at bounding box center [1465, 440] width 54 height 17
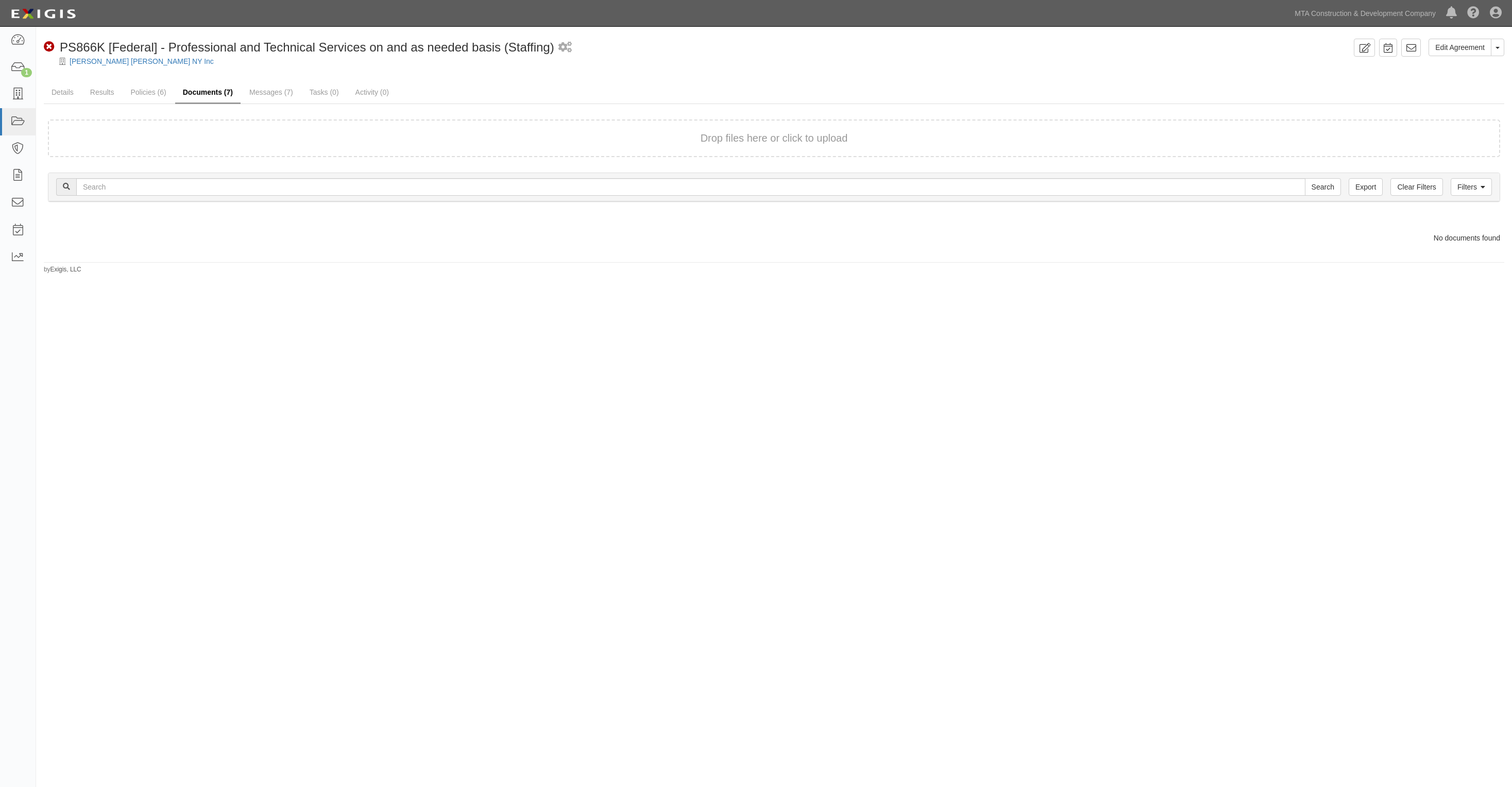
click at [220, 89] on link "Documents (7)" at bounding box center [208, 93] width 66 height 22
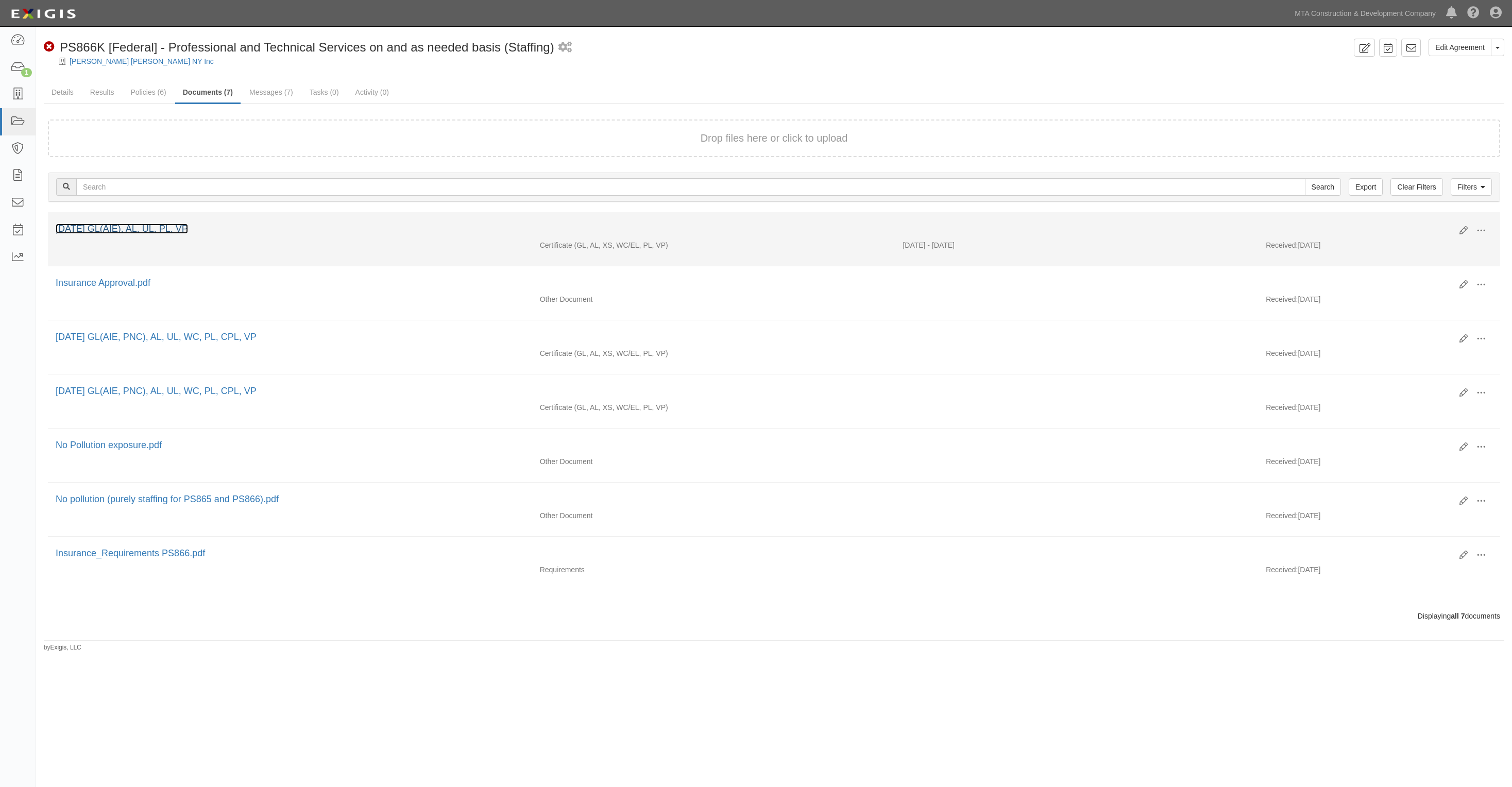
click at [167, 223] on link "[DATE] GL(AIE), AL, UL, PL, VP" at bounding box center [122, 228] width 133 height 10
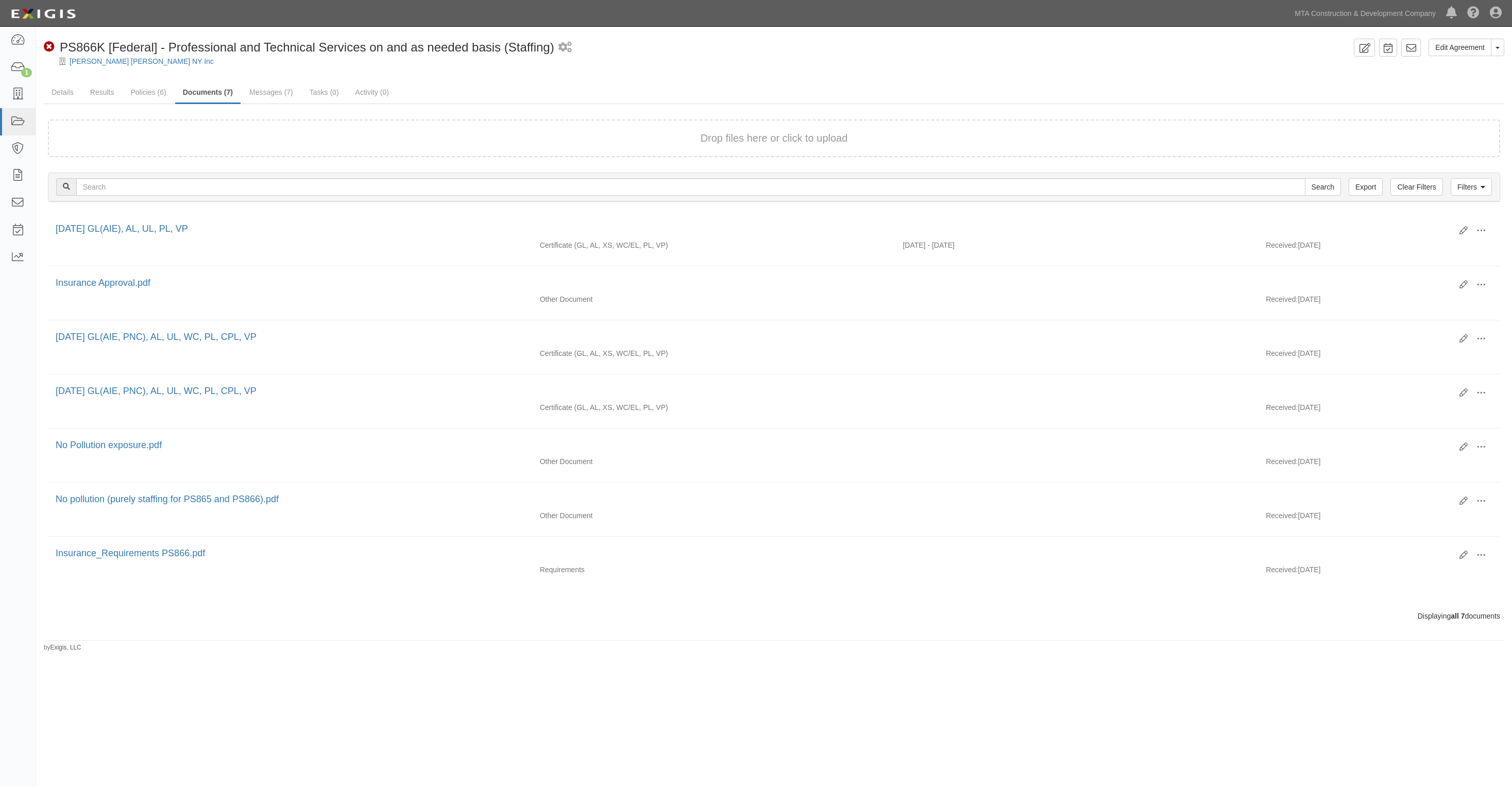
drag, startPoint x: 1036, startPoint y: 50, endPoint x: 974, endPoint y: 45, distance: 62.2
click at [1031, 50] on div "Non-Compliant PS866K [Federal] - Professional and Technical Services on and as …" at bounding box center [697, 47] width 1306 height 17
click at [258, 93] on link "Messages (7)" at bounding box center [271, 93] width 59 height 22
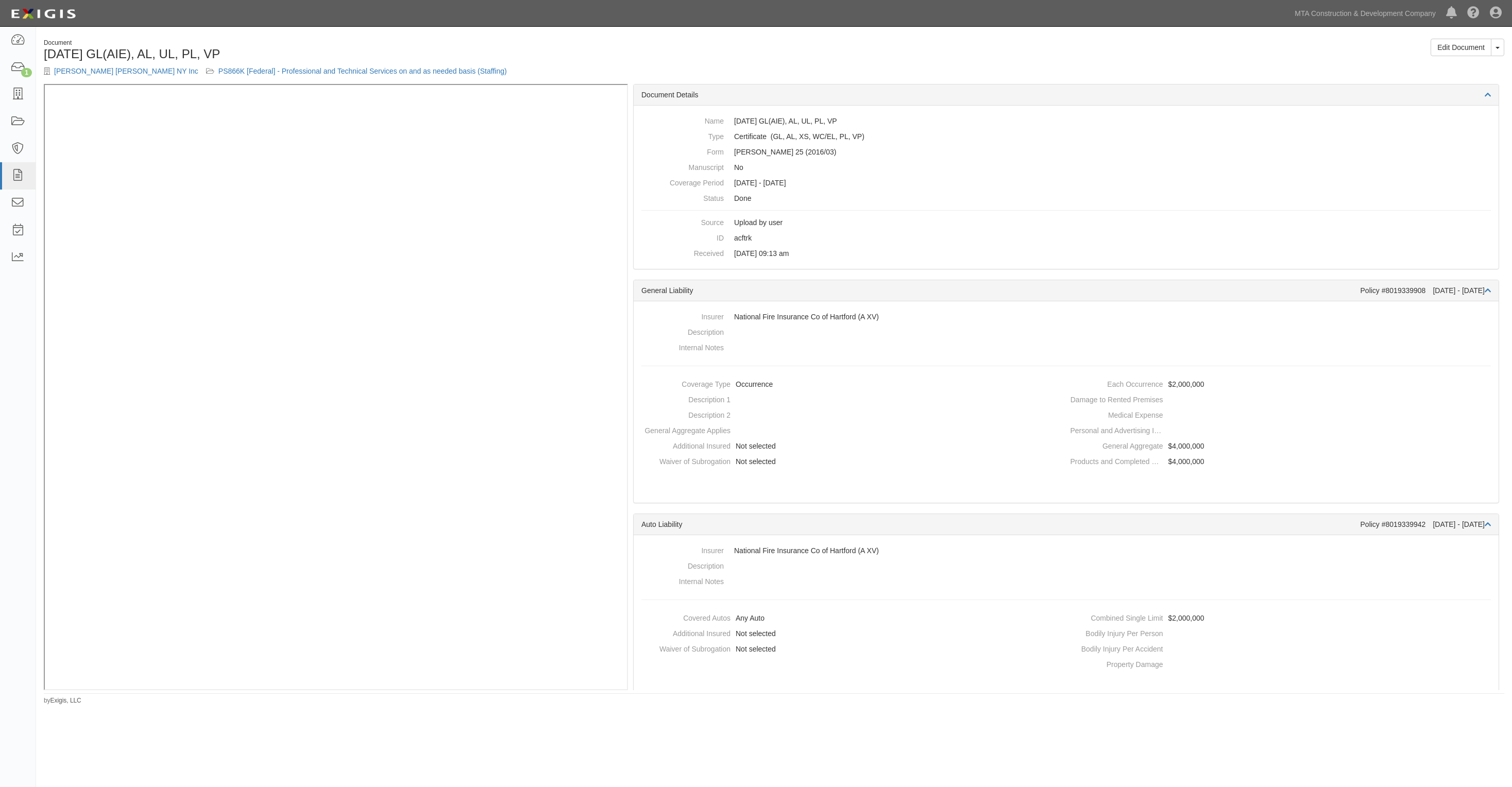
click at [772, 57] on div "Document [DATE] GL(AIE), [GEOGRAPHIC_DATA], UL, PL, [PERSON_NAME] NY Inc PS866K…" at bounding box center [405, 62] width 738 height 45
click at [667, 55] on h1 "[DATE] GL(AIE), AL, UL, PL, VP" at bounding box center [405, 54] width 723 height 13
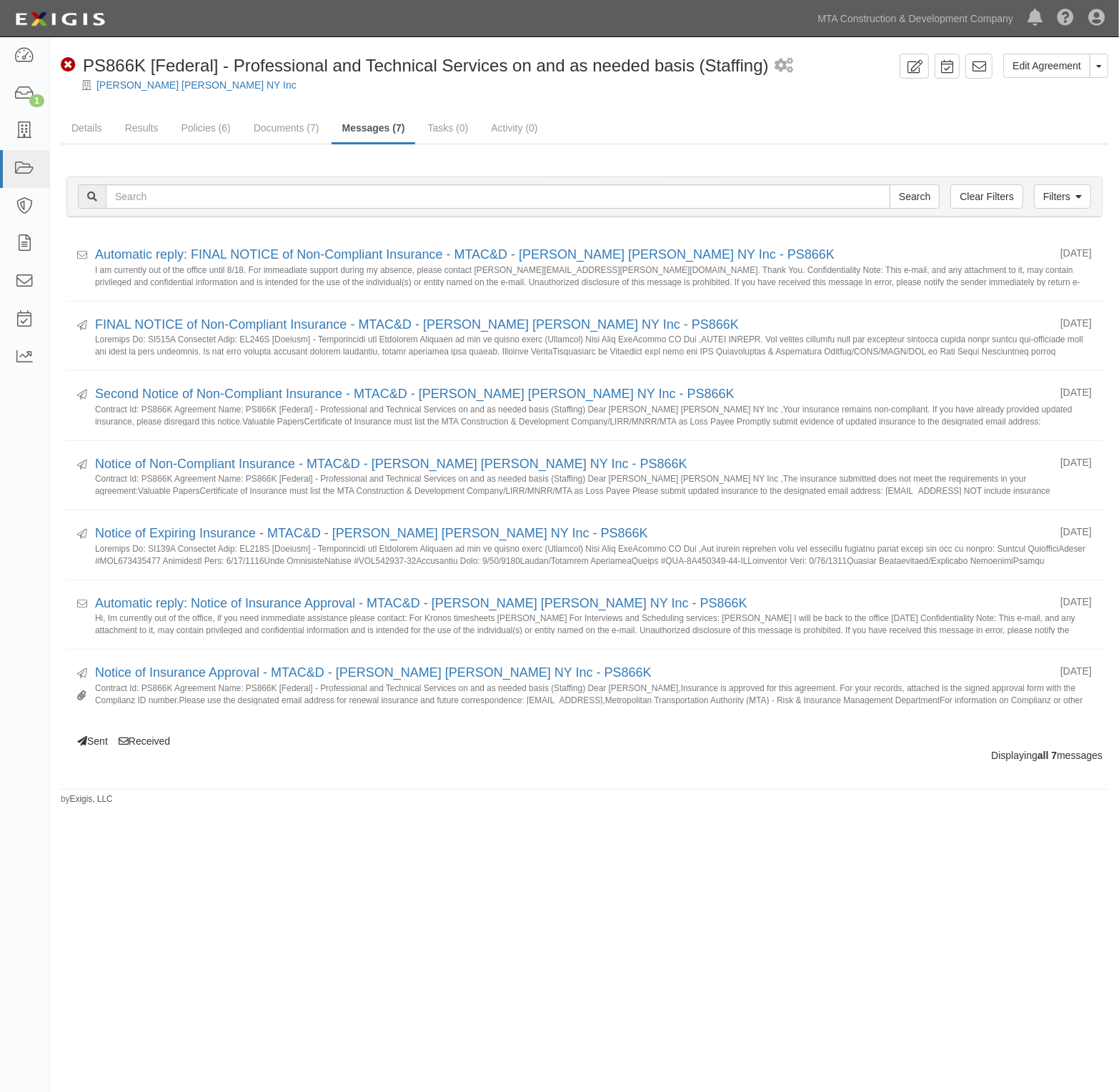
click at [471, 84] on div "[PERSON_NAME] [PERSON_NAME] NY Inc" at bounding box center [595, 85] width 1047 height 14
drag, startPoint x: 268, startPoint y: 133, endPoint x: 253, endPoint y: 133, distance: 15.0
click at [268, 133] on link "Documents (7)" at bounding box center [286, 128] width 87 height 31
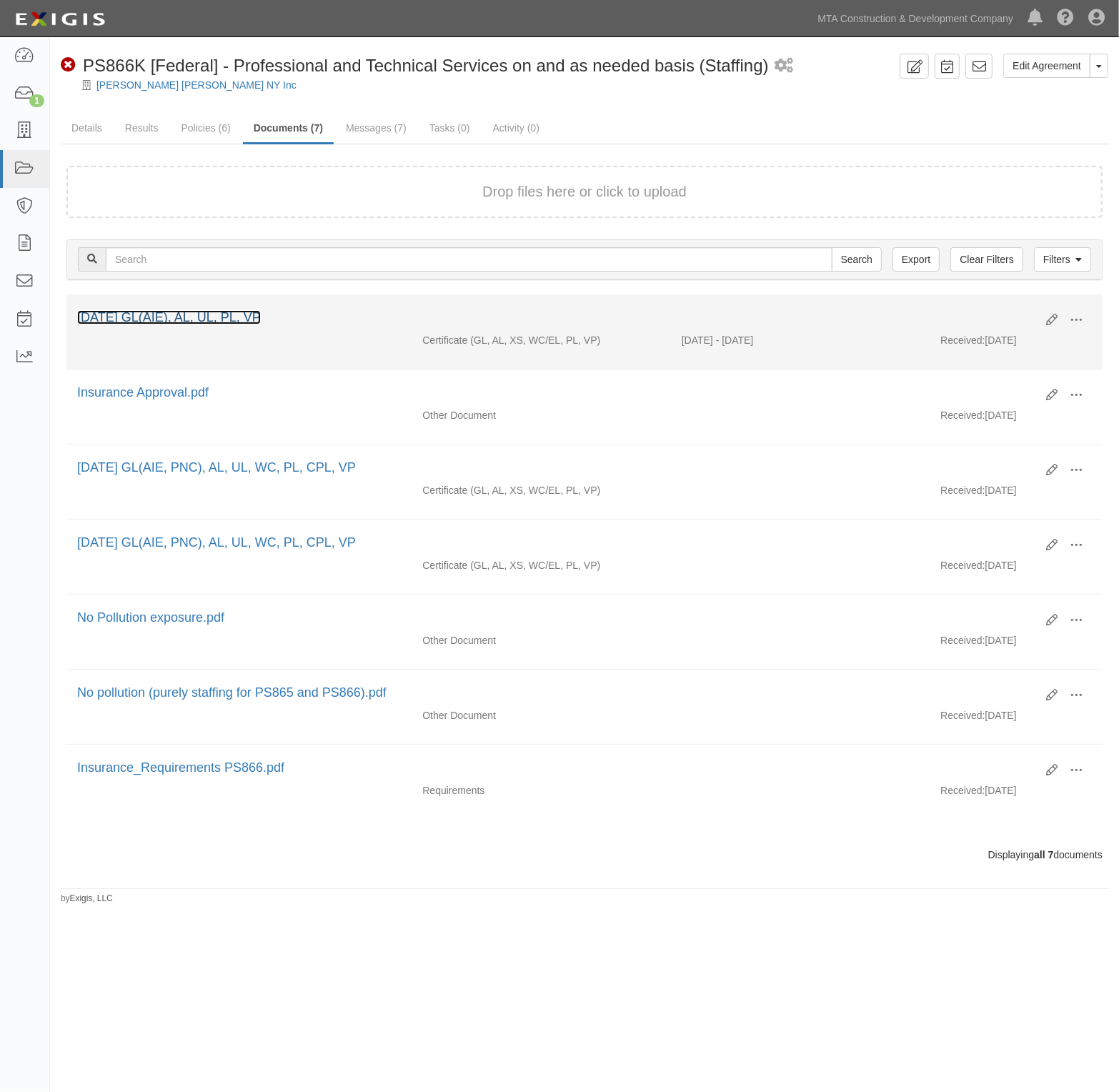
click at [145, 315] on link "6.30.26 GL(AIE), AL, UL, PL, VP" at bounding box center [169, 316] width 184 height 14
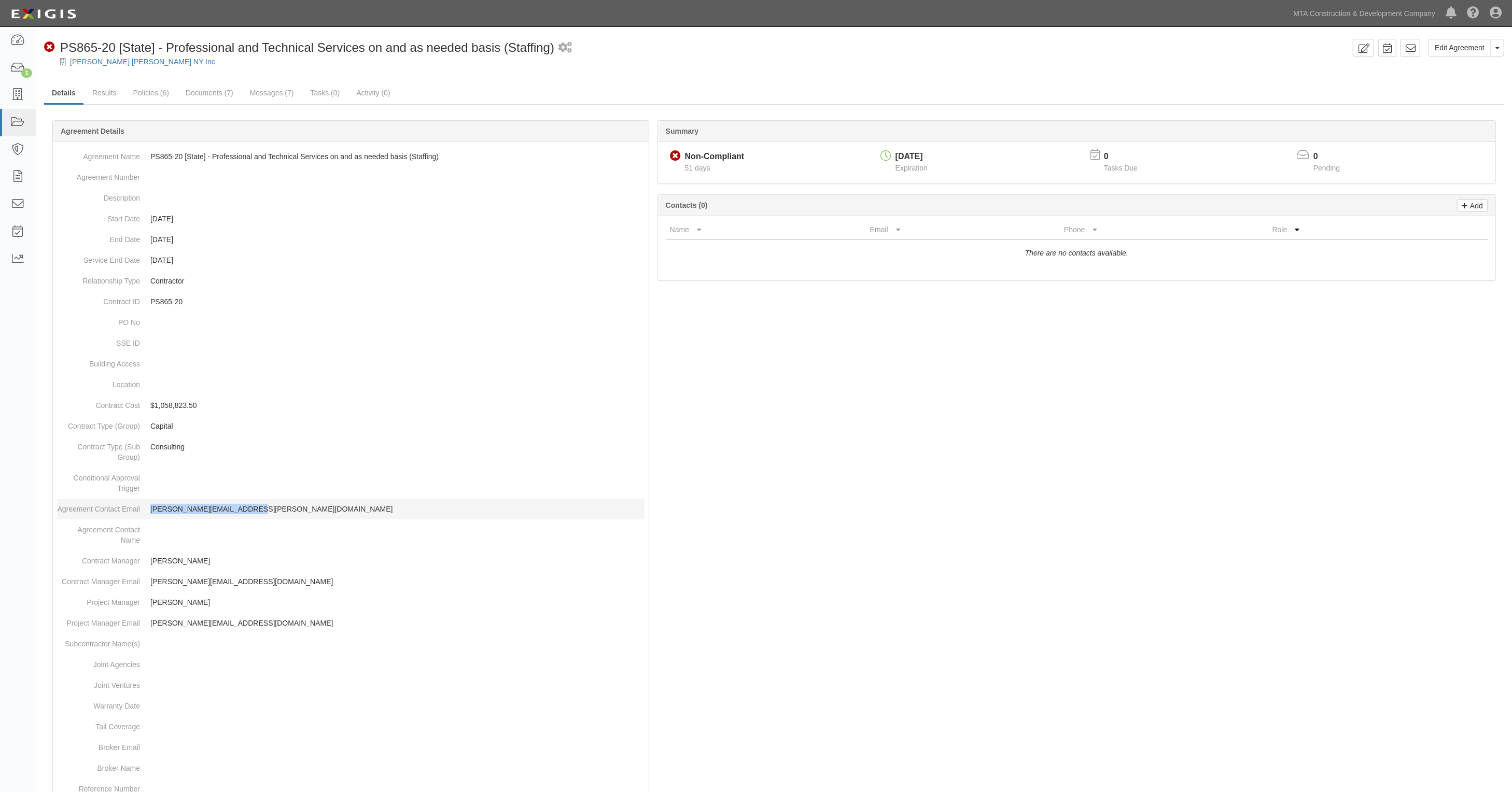
drag, startPoint x: 269, startPoint y: 514, endPoint x: 145, endPoint y: 517, distance: 124.0
click at [145, 517] on dd "frank.facciolo@mottmac.com" at bounding box center [350, 509] width 587 height 20
copy p "frank.facciolo@mottmac.com"
click at [1146, 411] on div at bounding box center [774, 562] width 1460 height 853
click at [1120, 552] on div at bounding box center [774, 562] width 1460 height 853
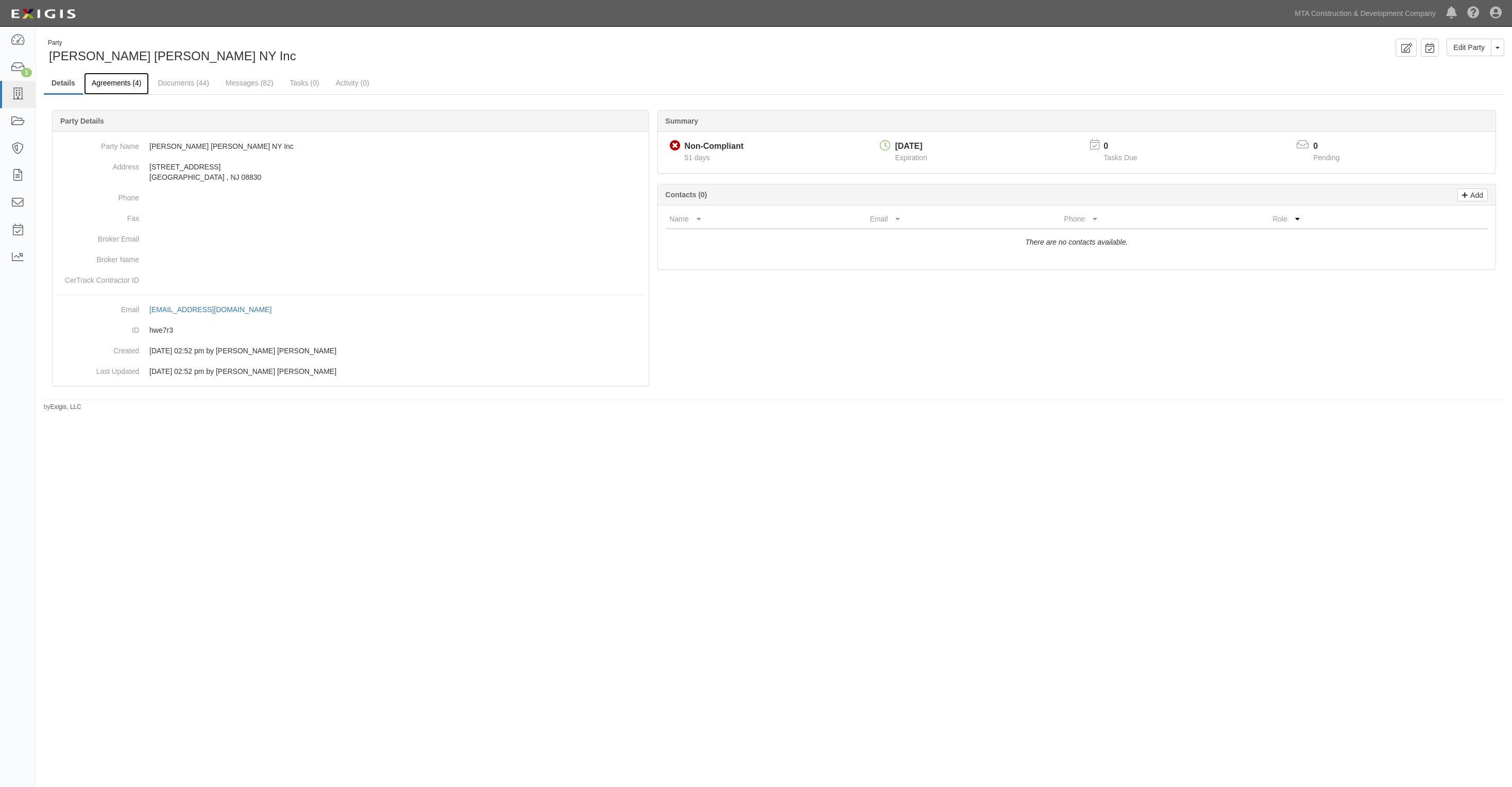
click at [119, 81] on link "Agreements (4)" at bounding box center [116, 84] width 65 height 22
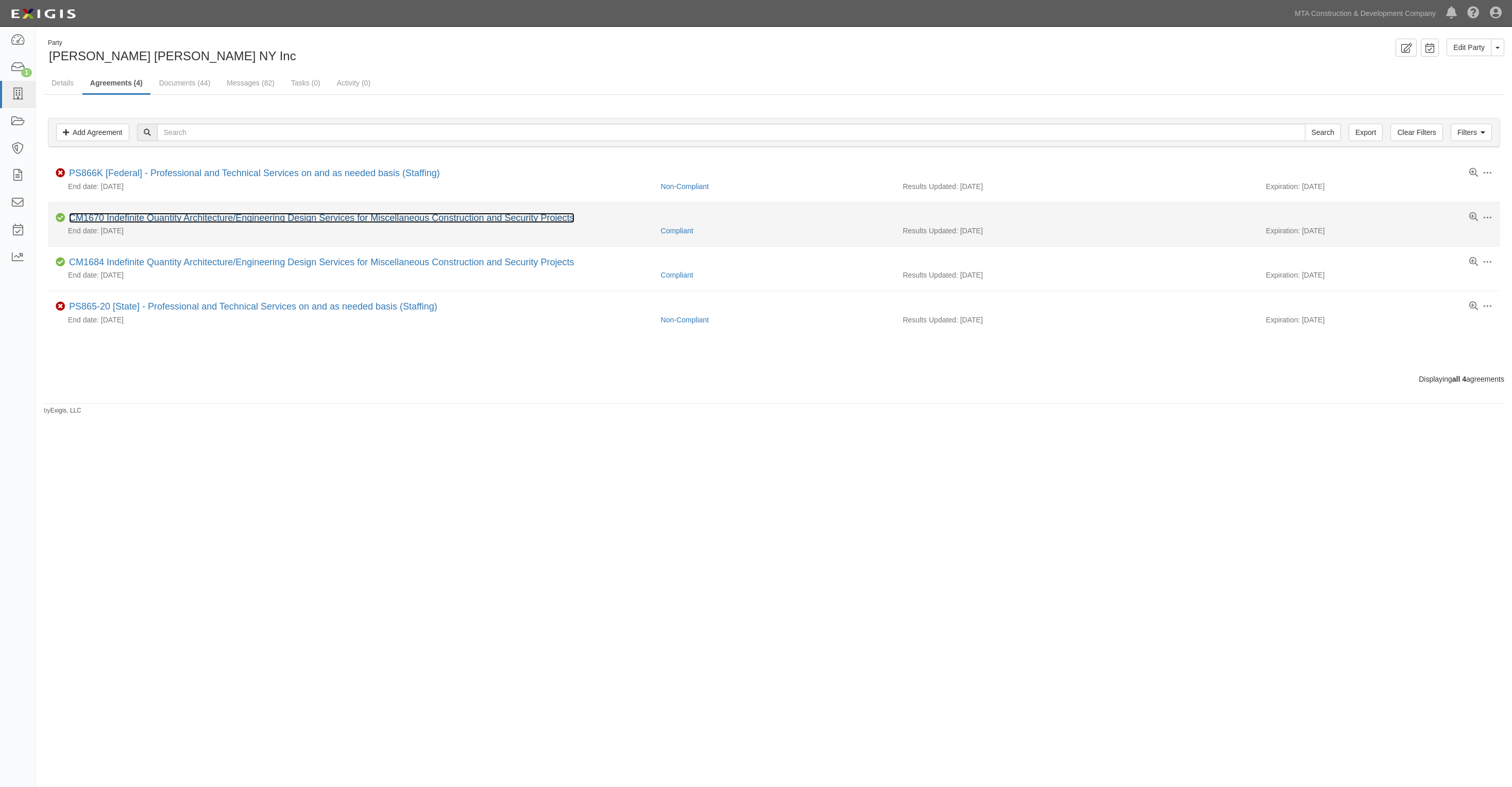
click at [167, 222] on link "CM1670 Indefinite Quantity Architecture/Engineering Design Services for Miscell…" at bounding box center [322, 217] width 505 height 10
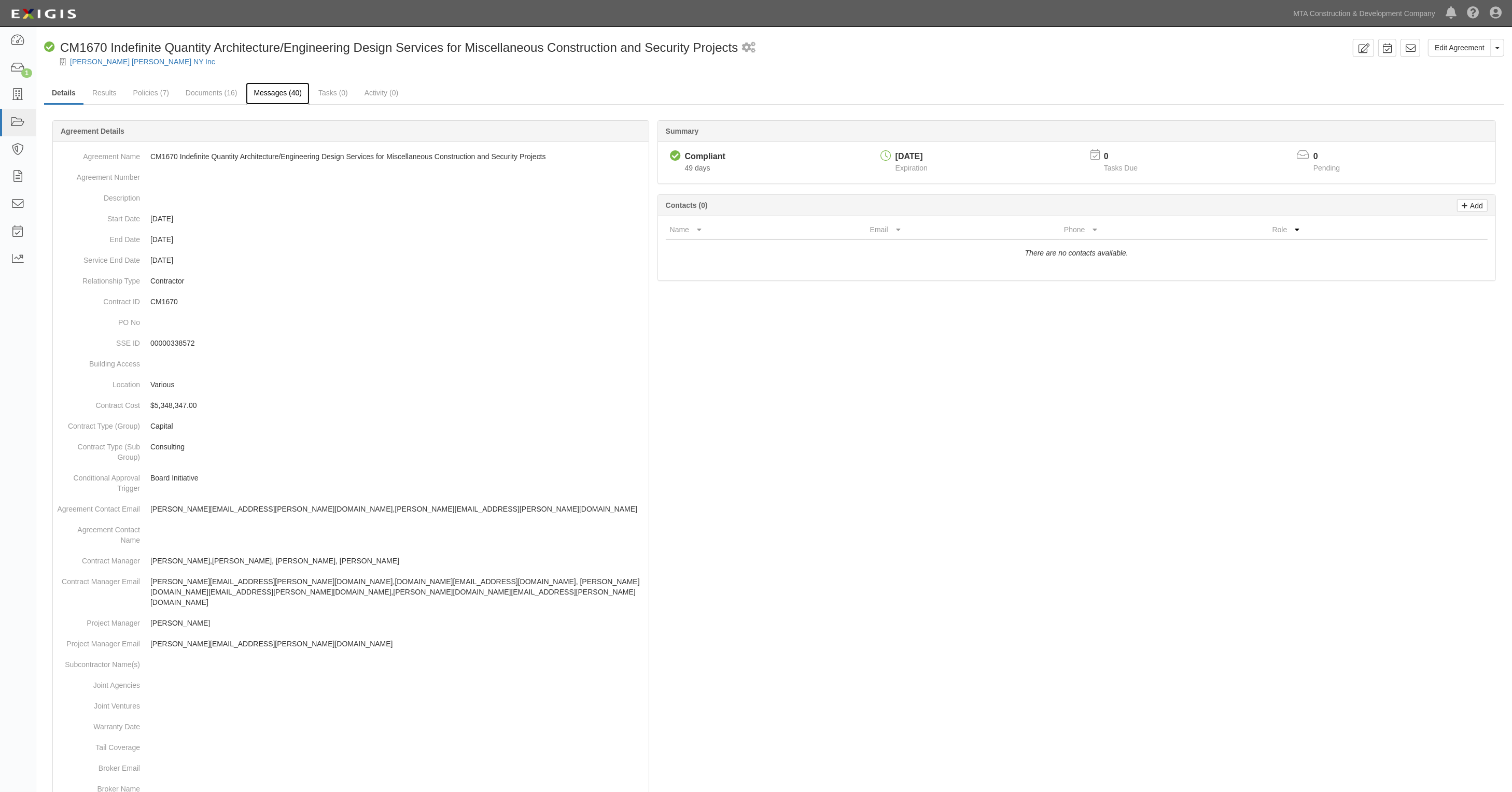
click at [283, 94] on link "Messages (40)" at bounding box center [278, 93] width 64 height 22
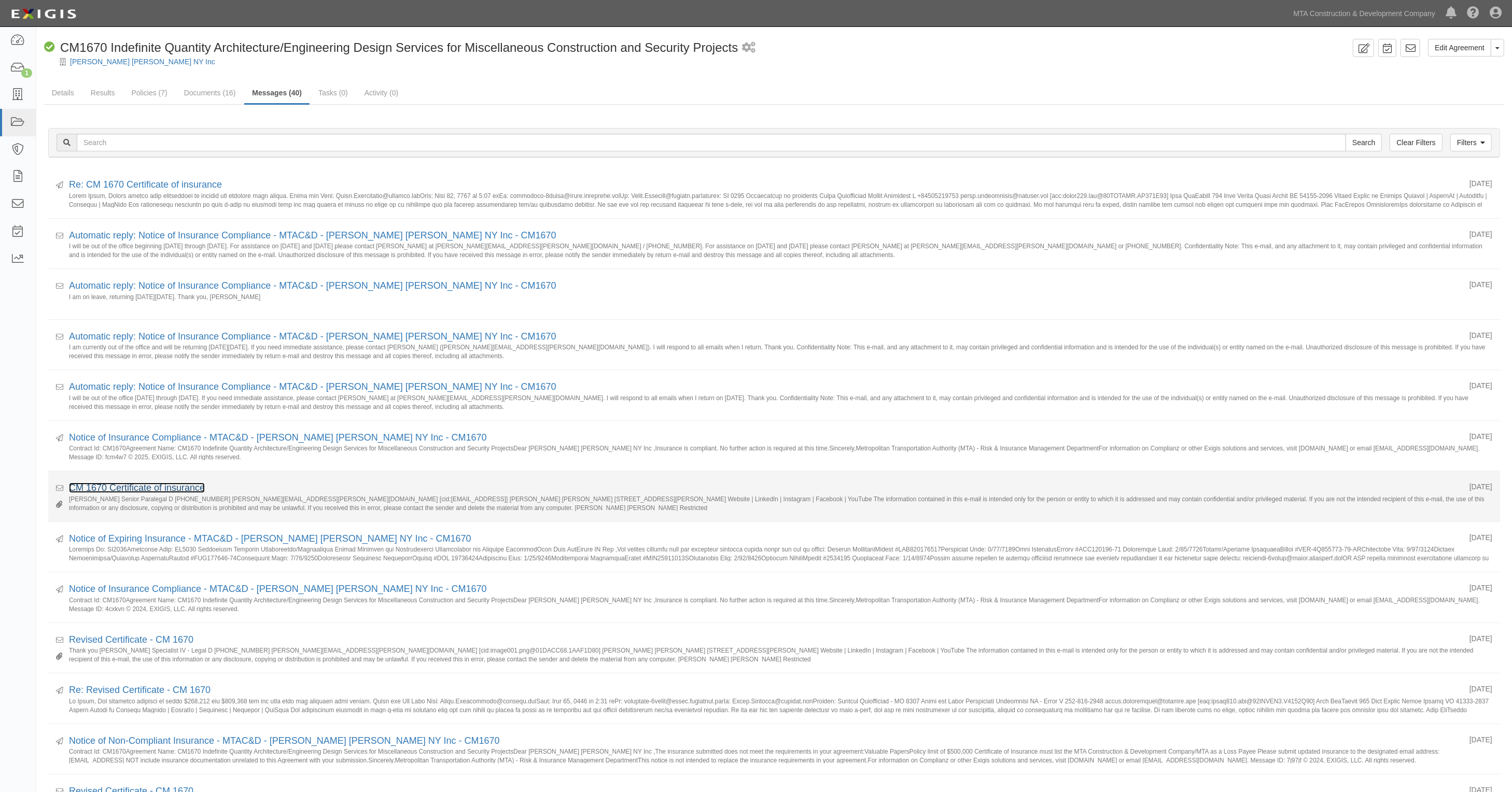
click at [133, 492] on link "CM 1670 Certificate of insurance" at bounding box center [137, 487] width 136 height 10
